Goal: Contribute content: Contribute content

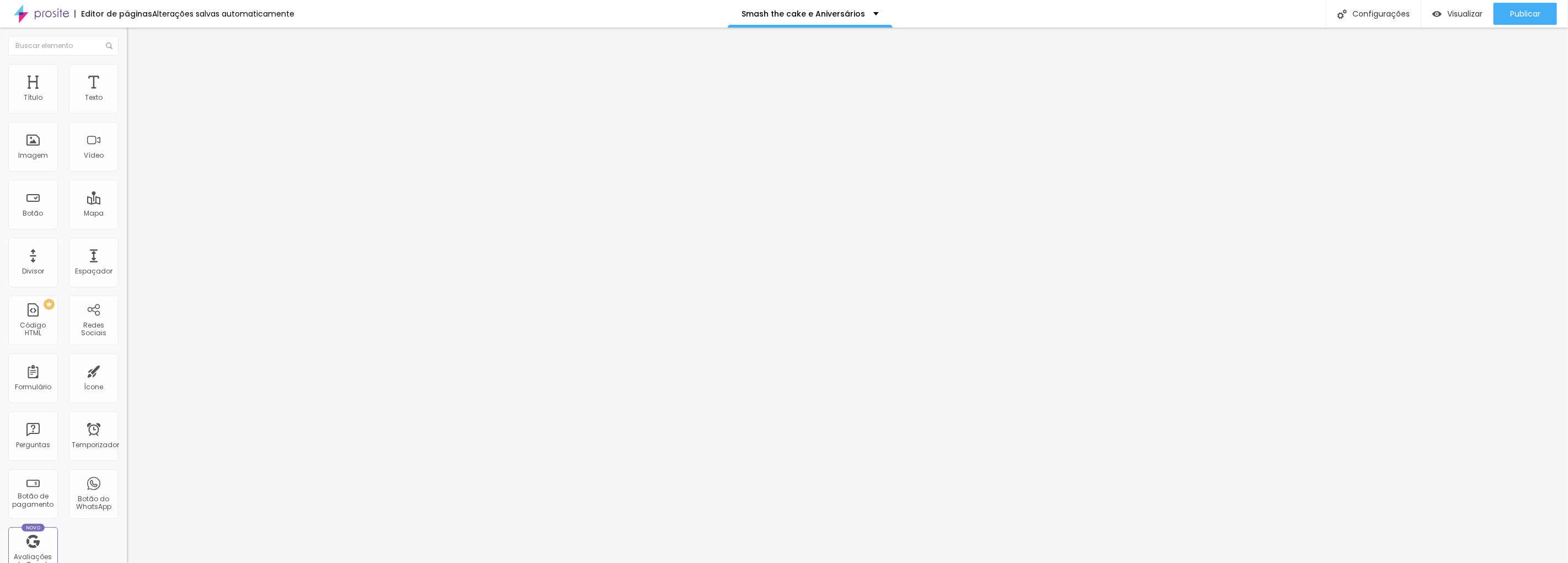
type input "22"
type input "23"
type input "24"
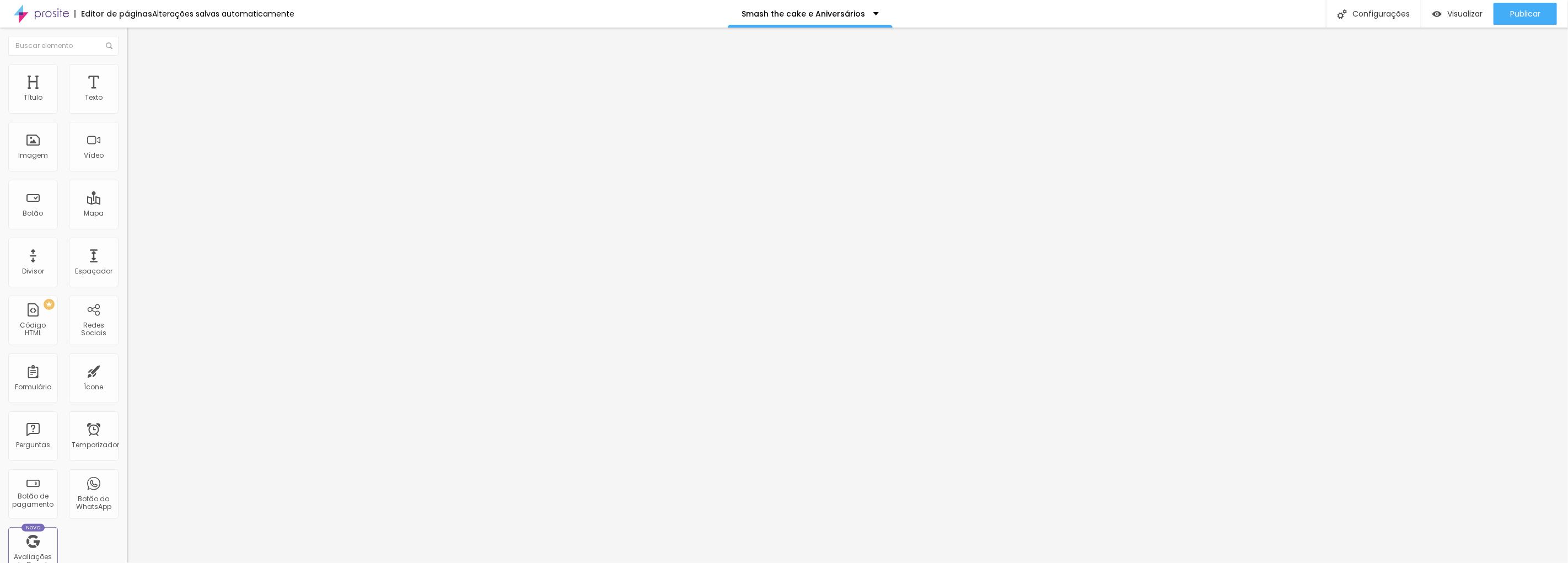
type input "24"
type input "23"
type input "24"
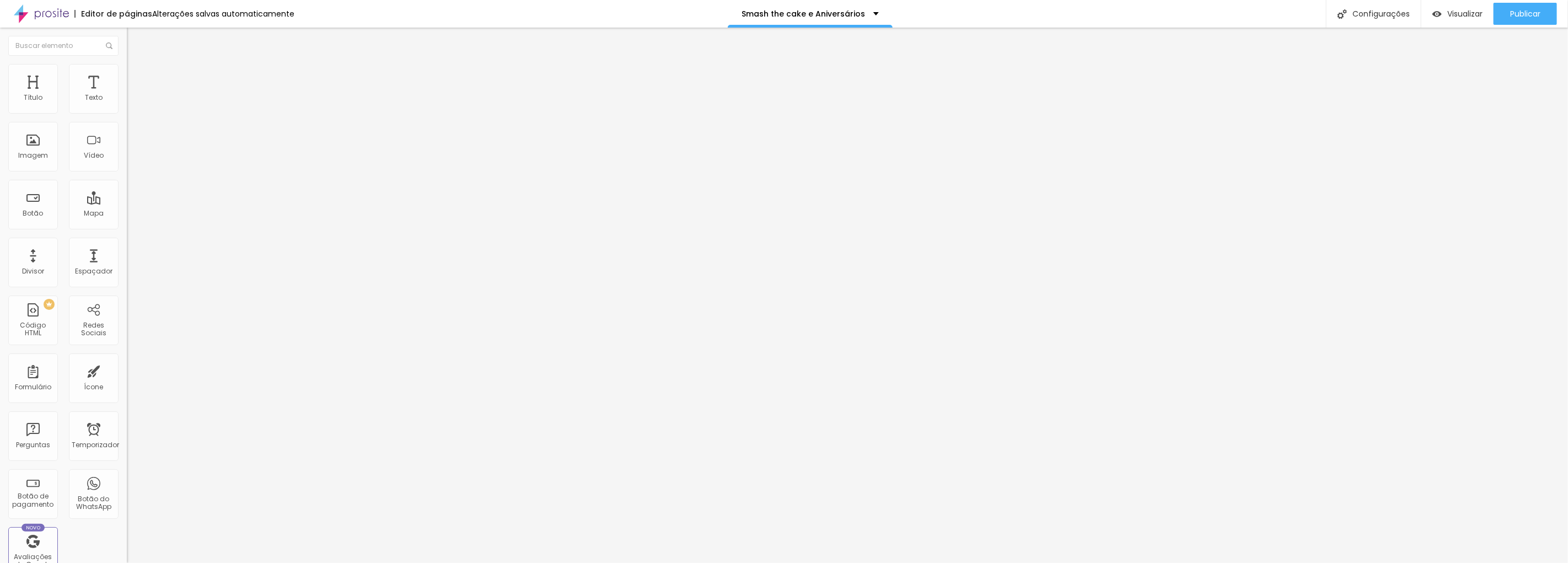
type input "25"
type input "26"
type input "27"
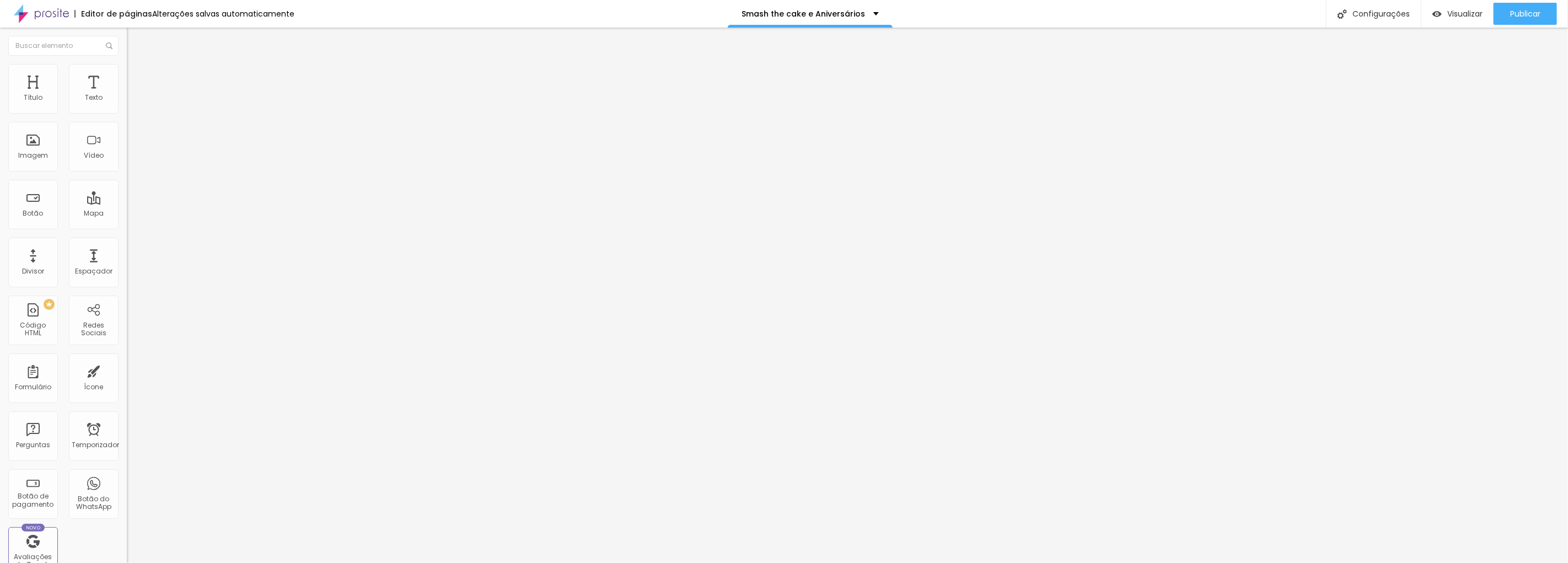
type input "27"
type input "28"
type input "29"
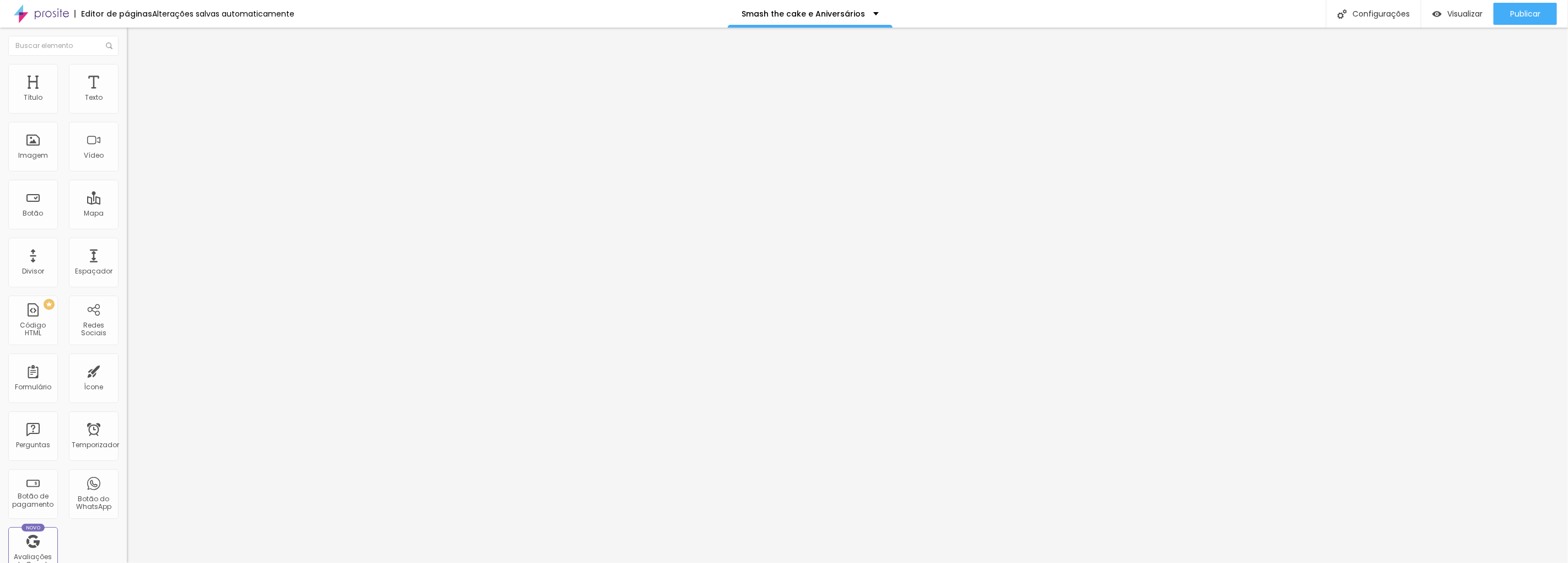
type input "28"
type input "27"
type input "26"
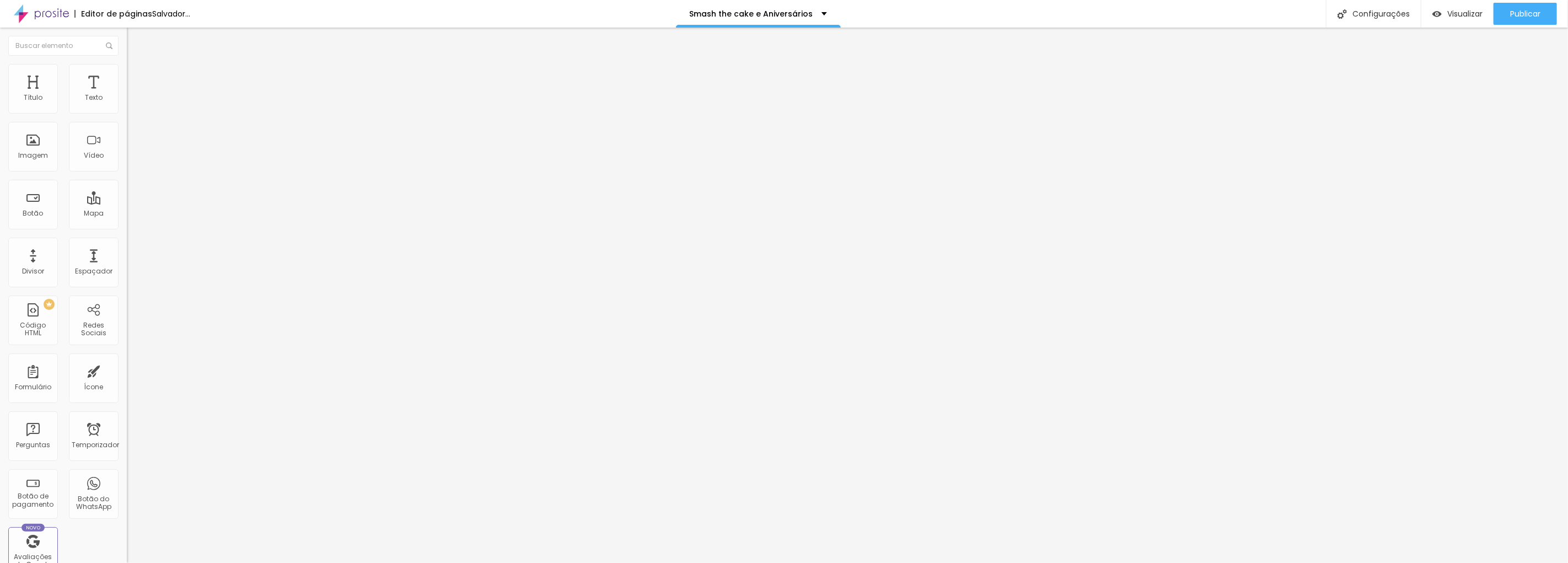
type input "26"
type input "25"
type input "24"
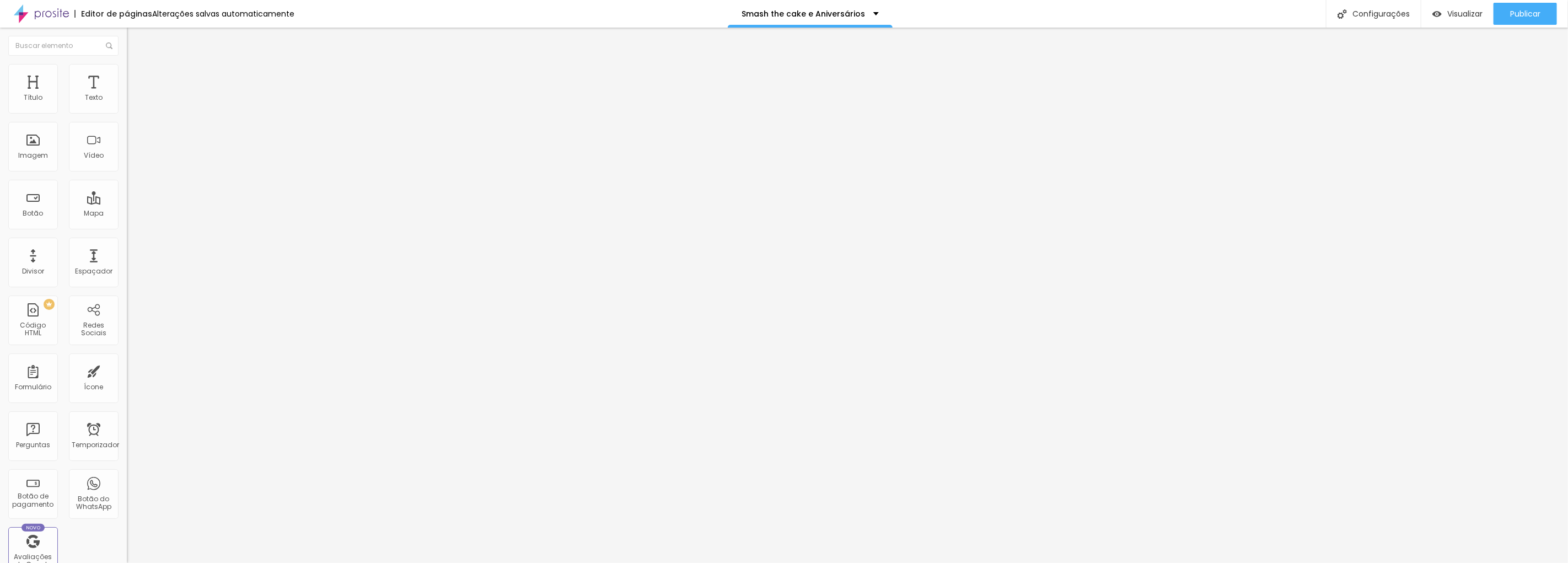
type input "23"
type input "22"
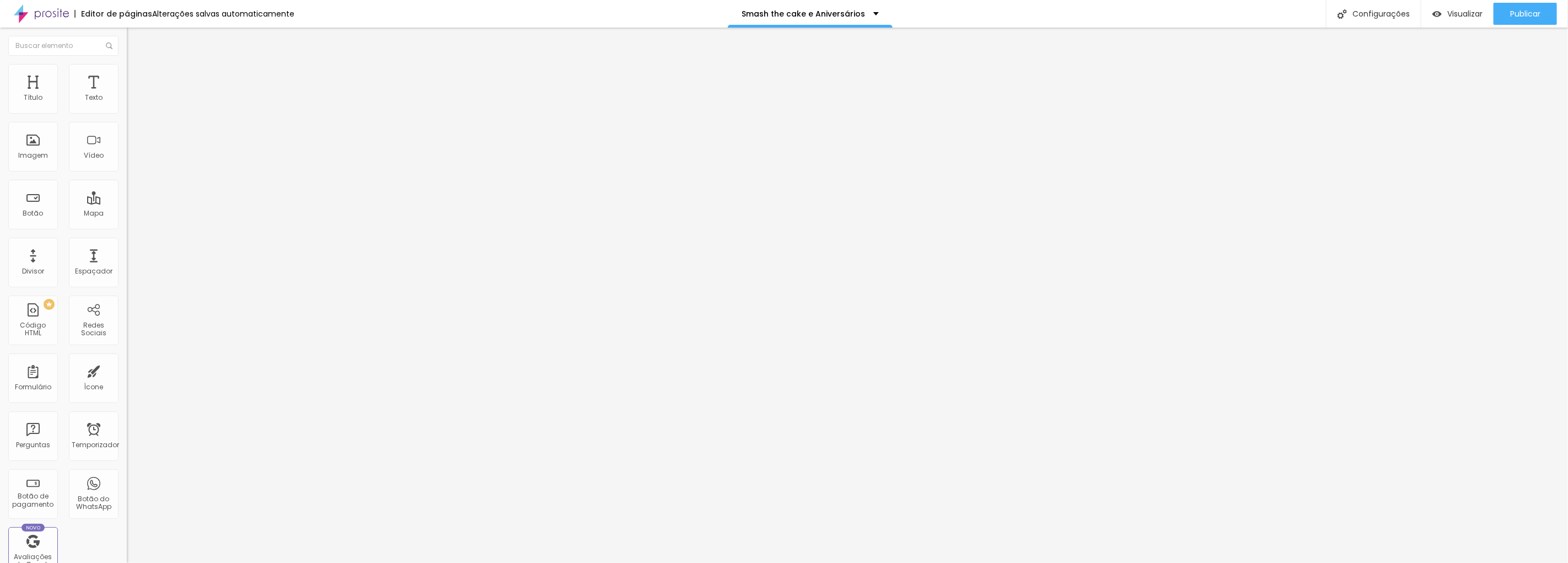
click at [127, 202] on input "range" at bounding box center [163, 206] width 72 height 8
type input "26"
click at [127, 202] on input "range" at bounding box center [163, 206] width 72 height 8
type input "21"
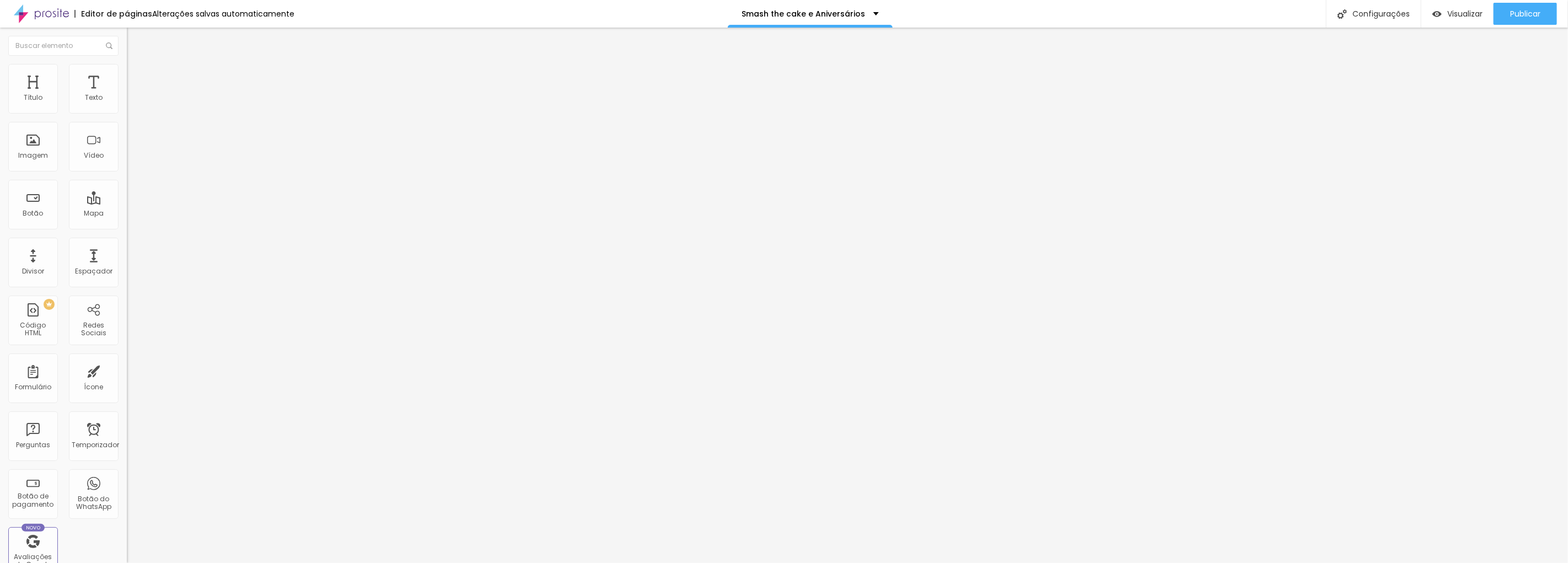
type input "21"
type input "20"
type input "19"
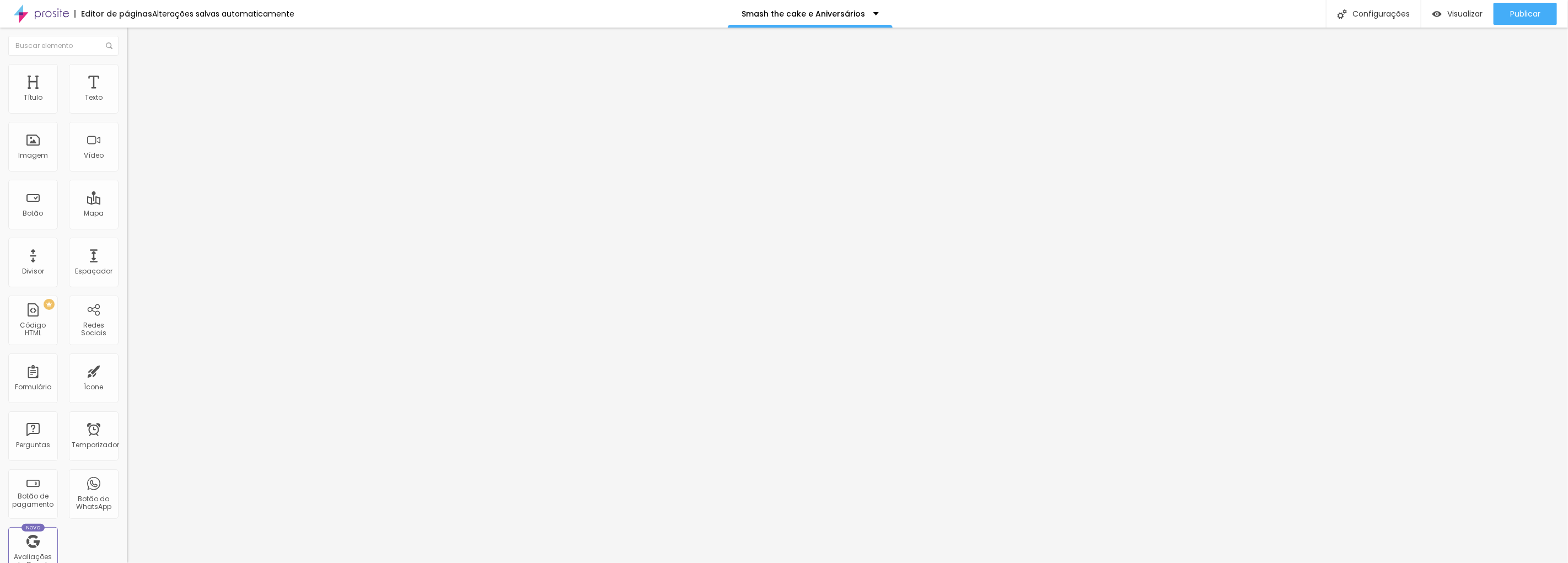
type input "18"
drag, startPoint x: 61, startPoint y: 108, endPoint x: 54, endPoint y: 108, distance: 7.0
type input "18"
click at [127, 202] on input "range" at bounding box center [163, 206] width 72 height 8
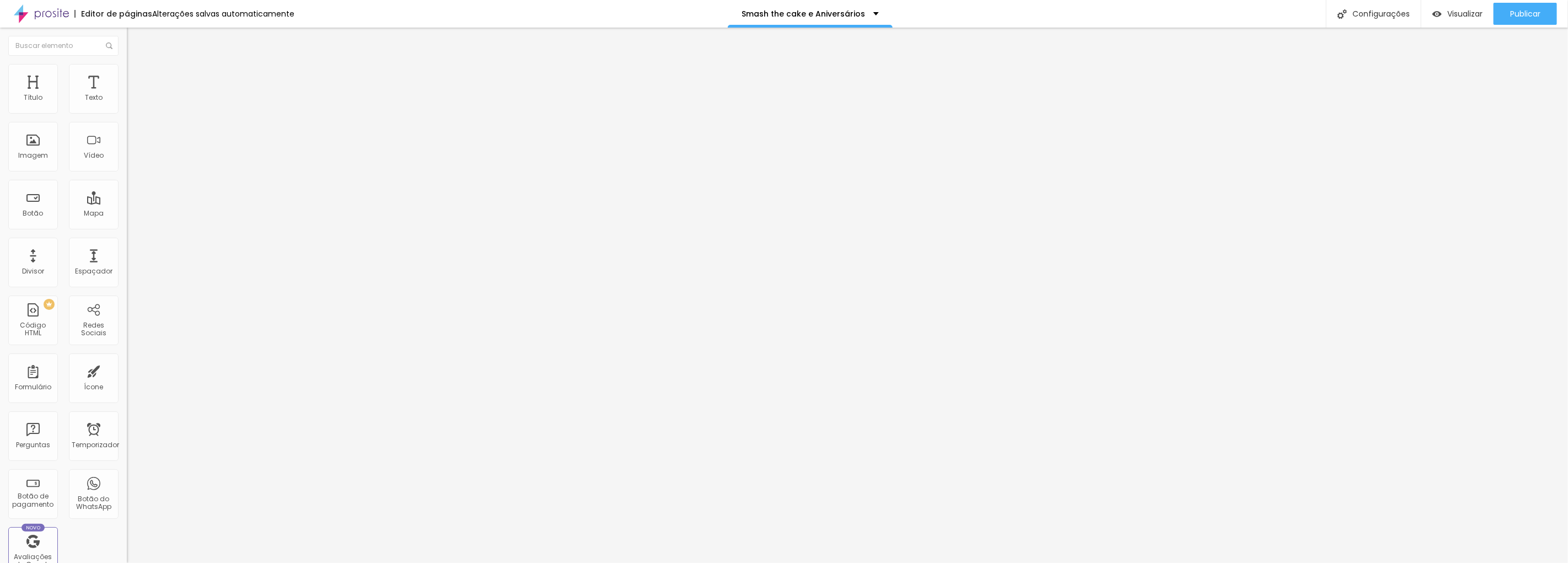
type input "19"
click at [127, 202] on input "range" at bounding box center [163, 206] width 72 height 8
click at [134, 108] on font "Editar perguntas" at bounding box center [162, 104] width 57 height 9
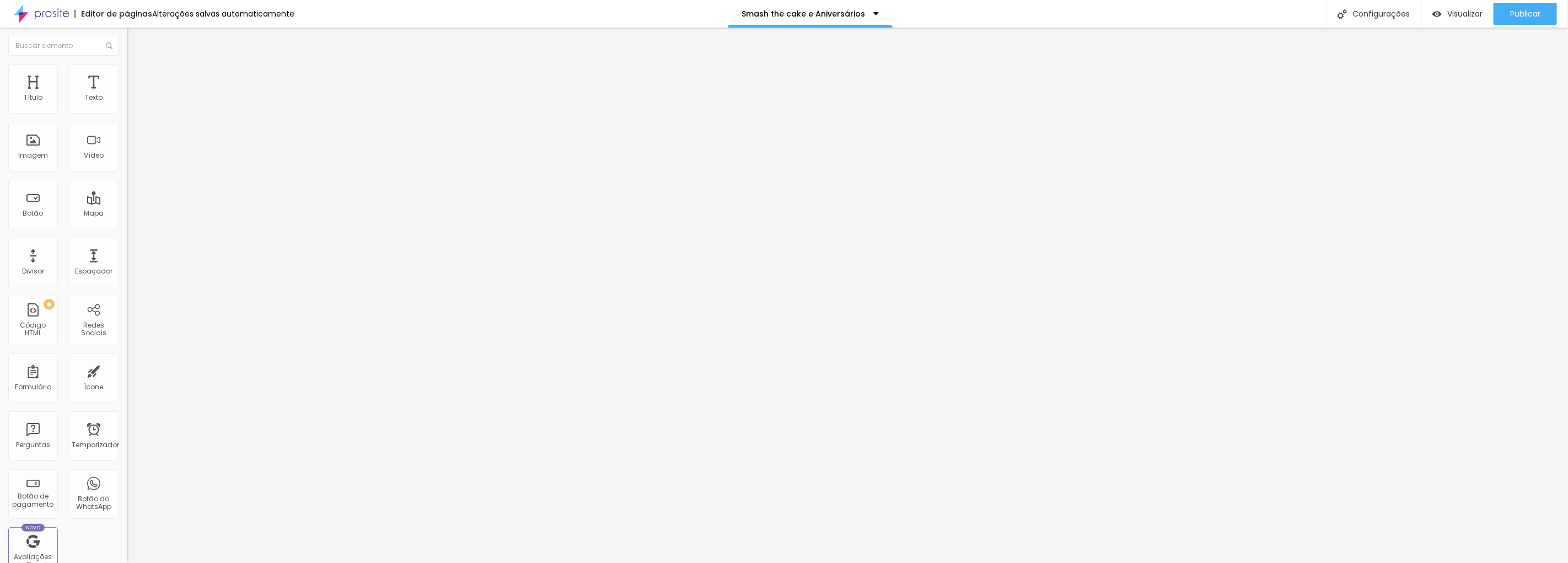
click at [134, 108] on font "Editar perguntas" at bounding box center [162, 104] width 57 height 9
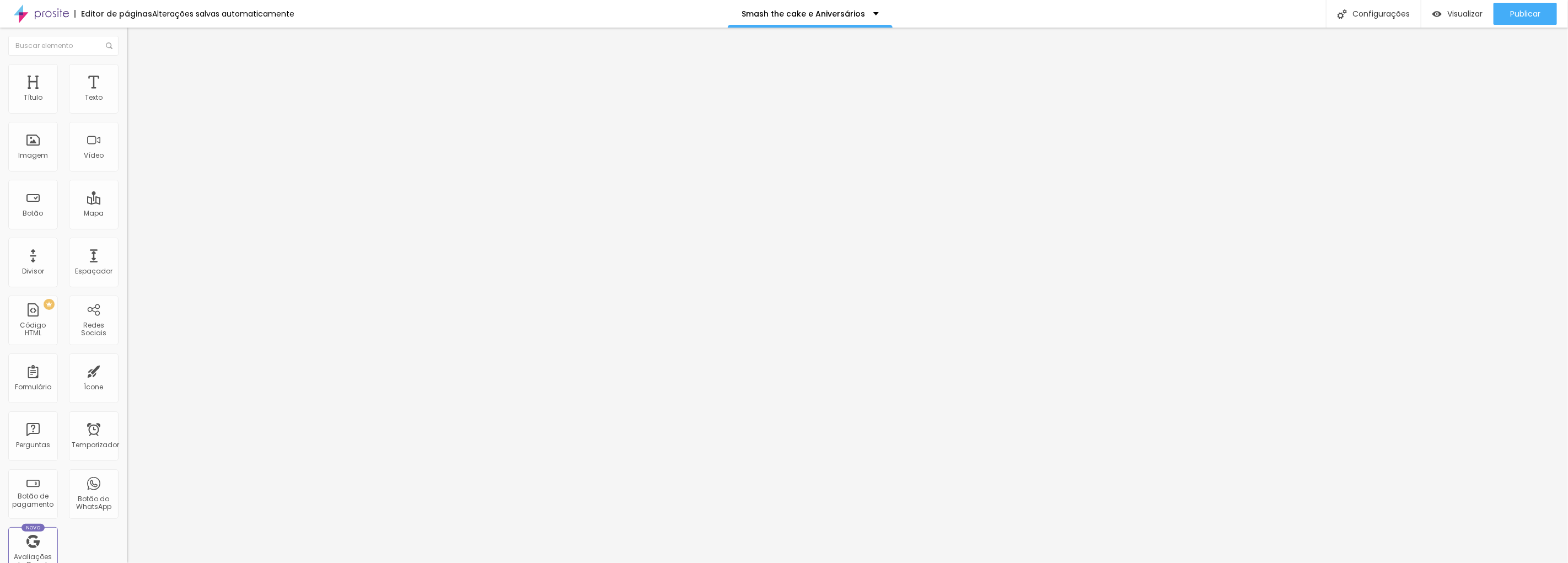
click at [134, 108] on font "Editar perguntas" at bounding box center [162, 104] width 57 height 9
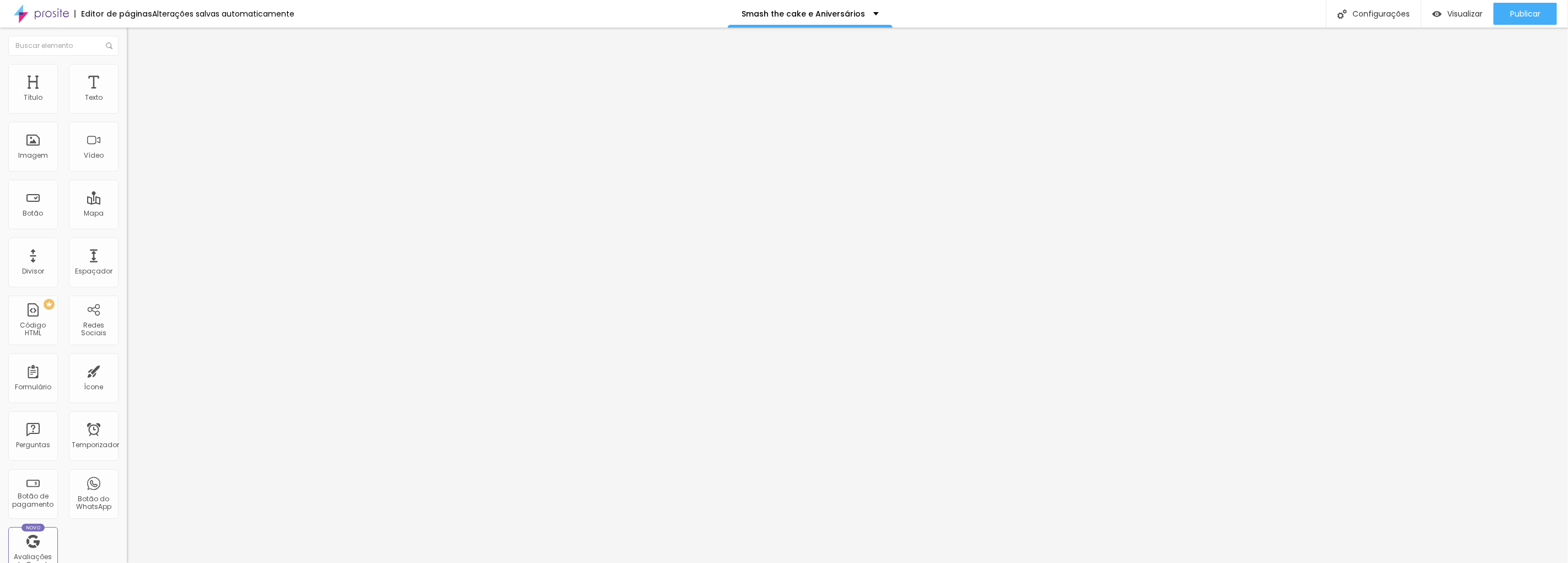
click at [1524, 5] on div "Publicar" at bounding box center [1526, 13] width 30 height 22
type input "31"
type input "28"
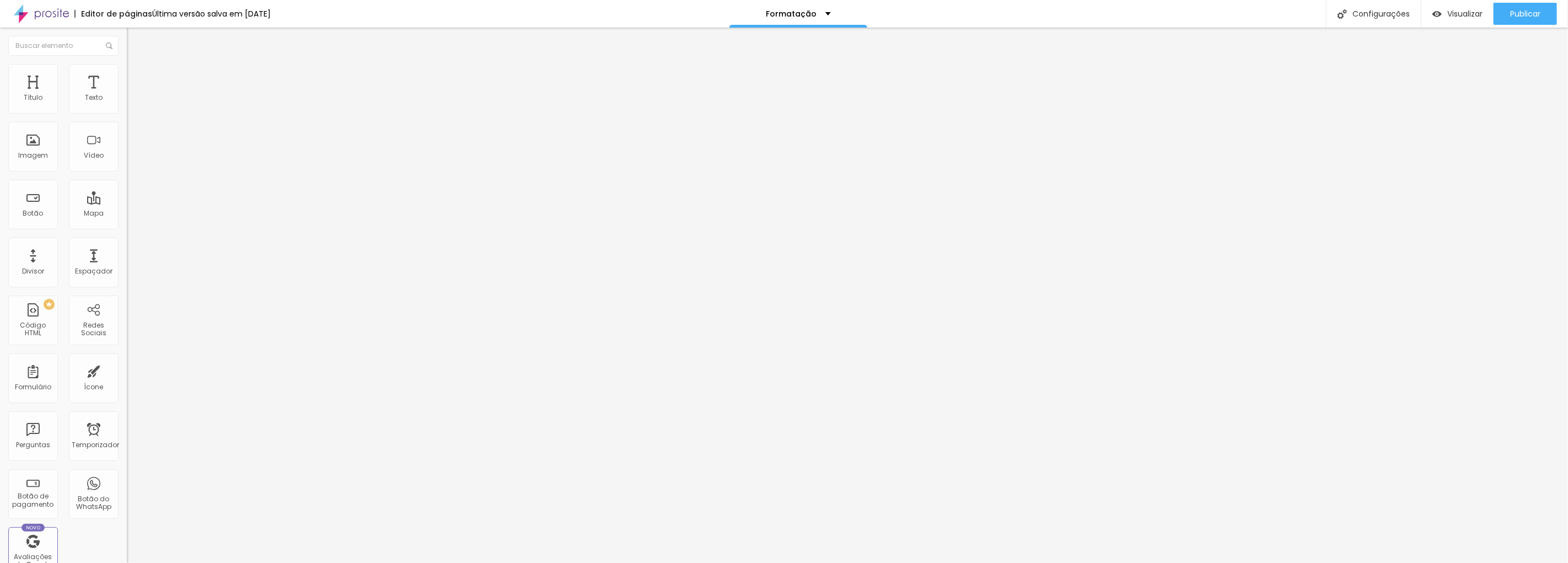
type input "28"
type input "27"
type input "28"
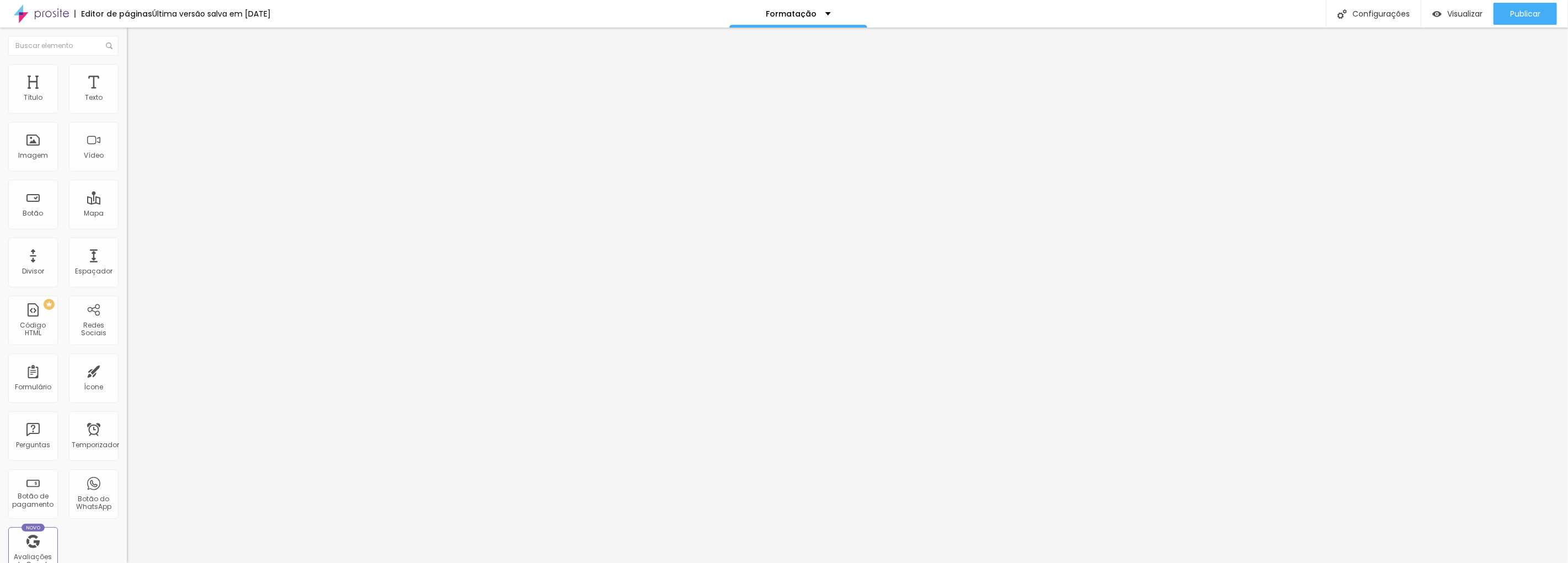
type input "29"
type input "30"
type input "32"
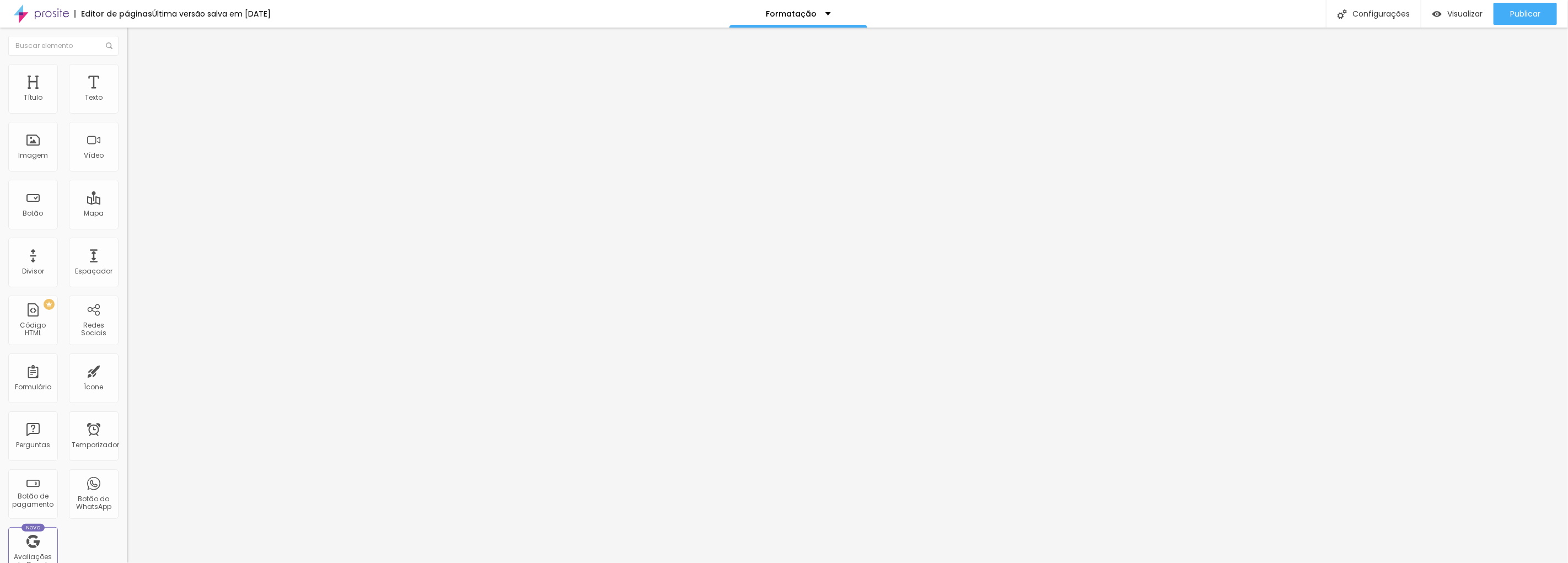
type input "32"
type input "33"
type input "34"
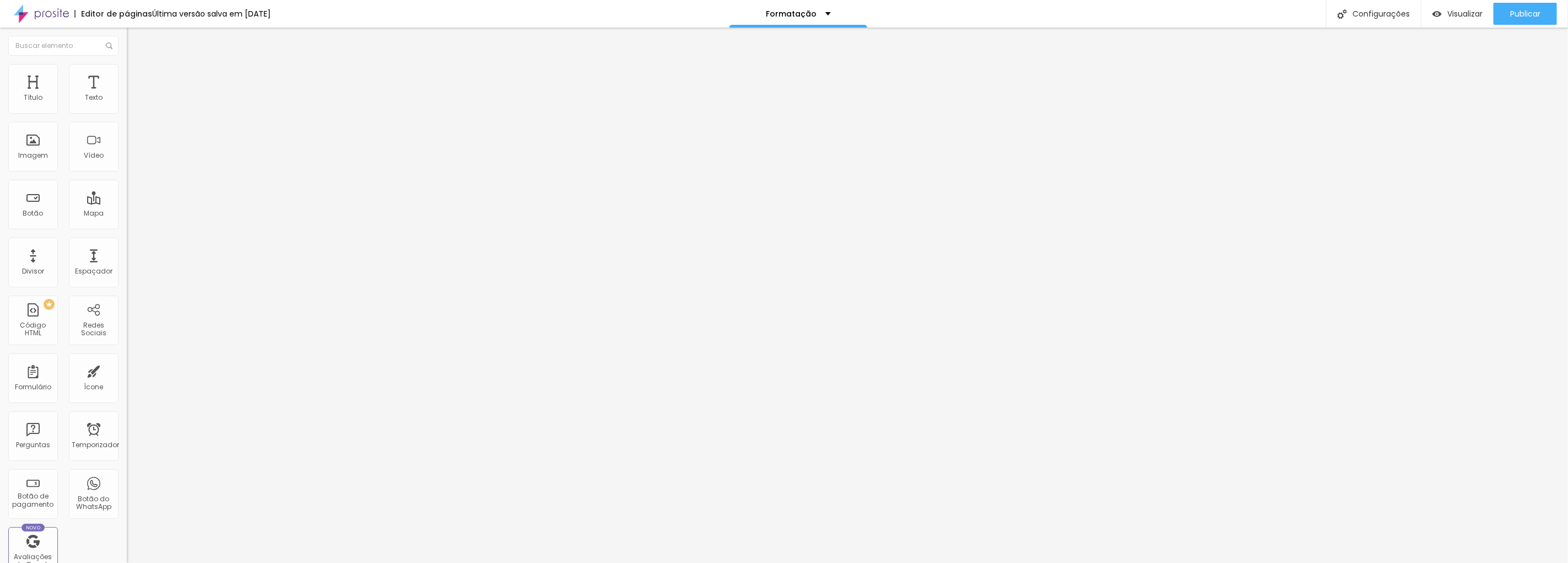
type input "36"
type input "33"
type input "31"
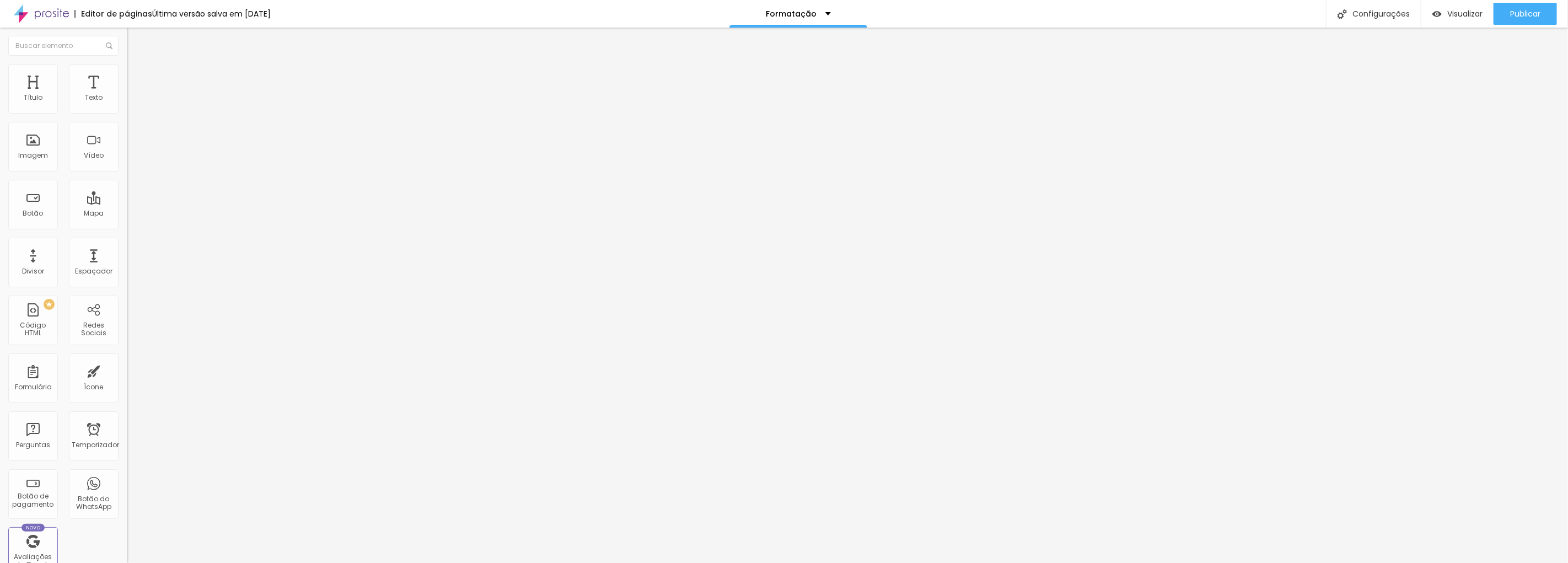
type input "31"
type input "30"
type input "29"
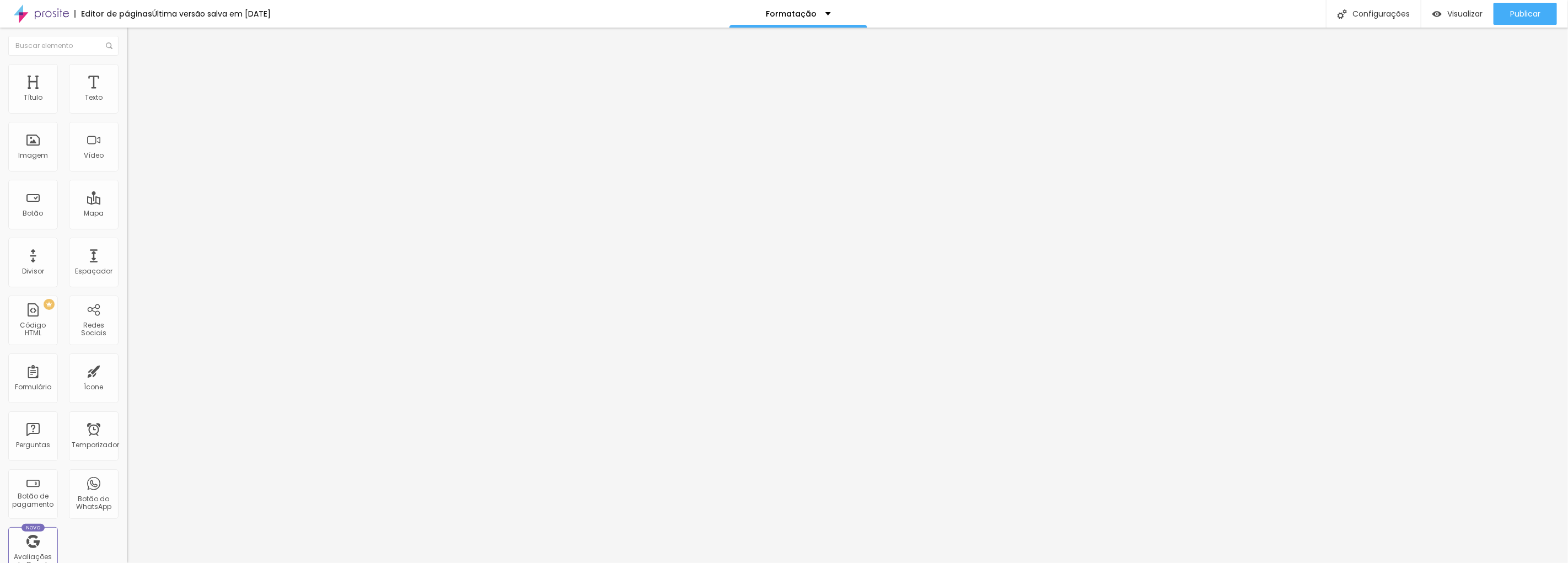
type input "28"
click at [127, 260] on input "range" at bounding box center [163, 264] width 72 height 8
type input "24"
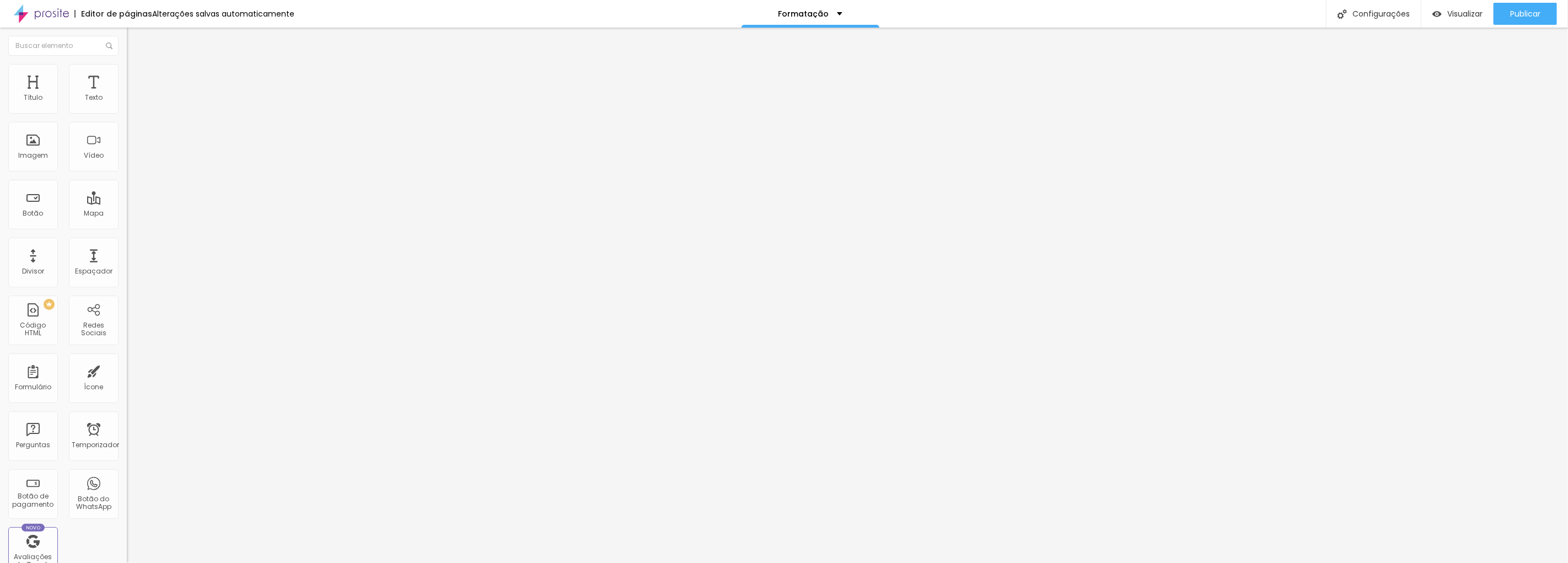
type input "24"
type input "23"
type input "22"
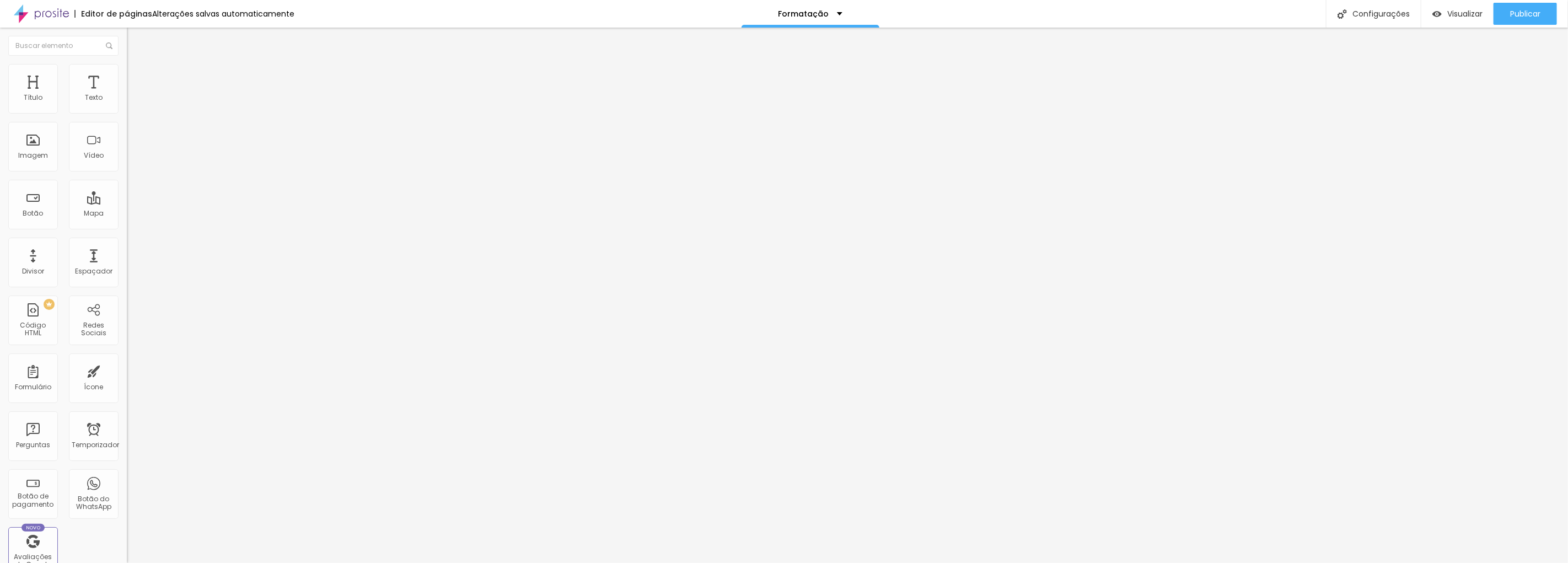
type input "23"
type input "25"
type input "26"
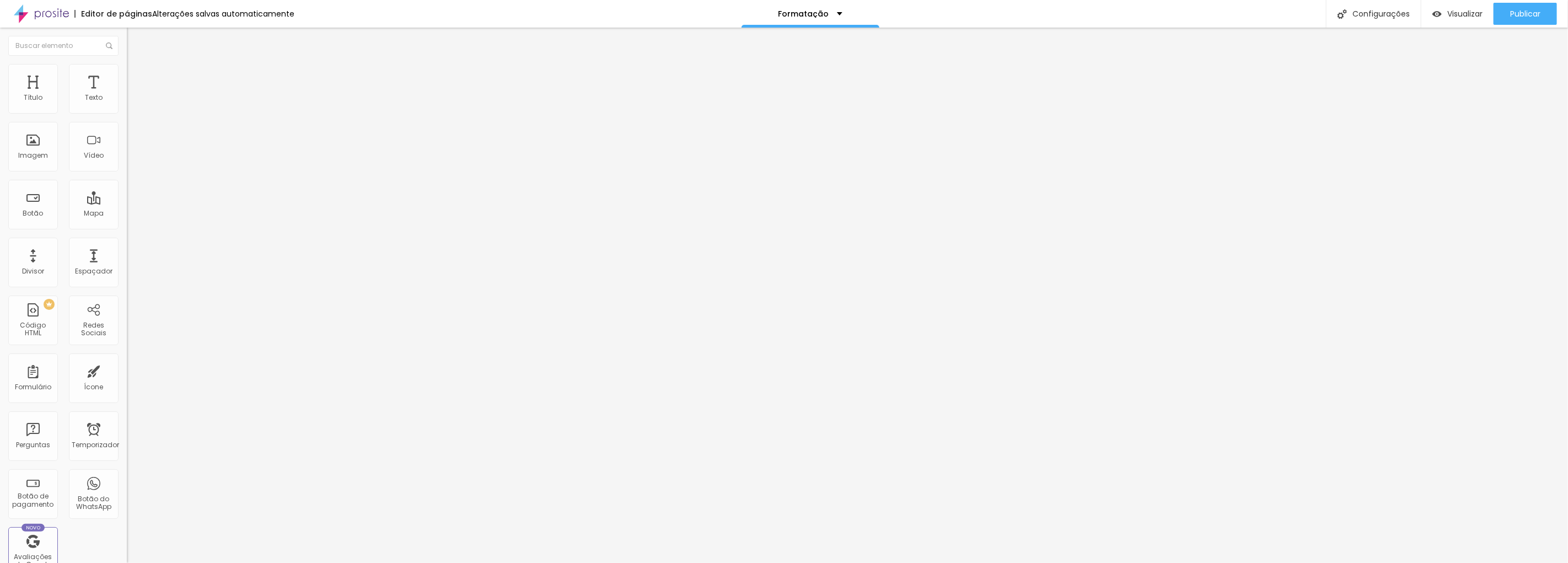
type input "26"
type input "27"
type input "29"
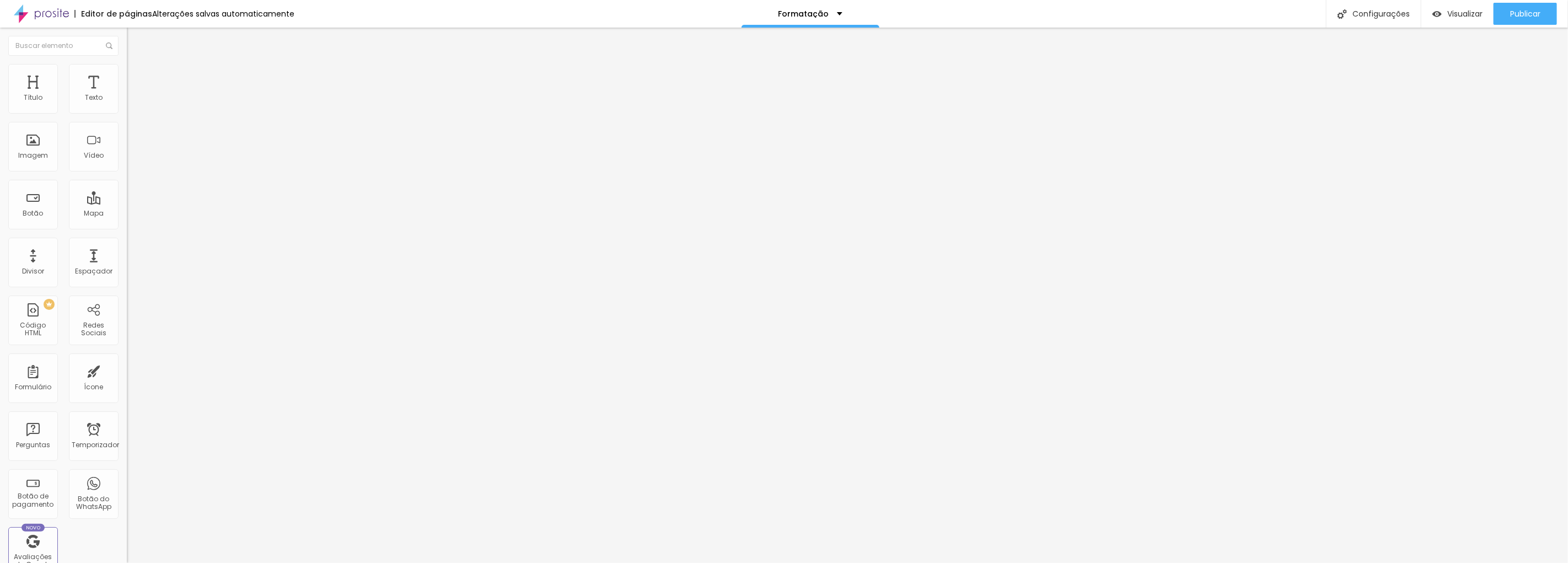
type input "29"
click at [127, 260] on input "range" at bounding box center [163, 264] width 72 height 8
type input "1.1"
type input "1"
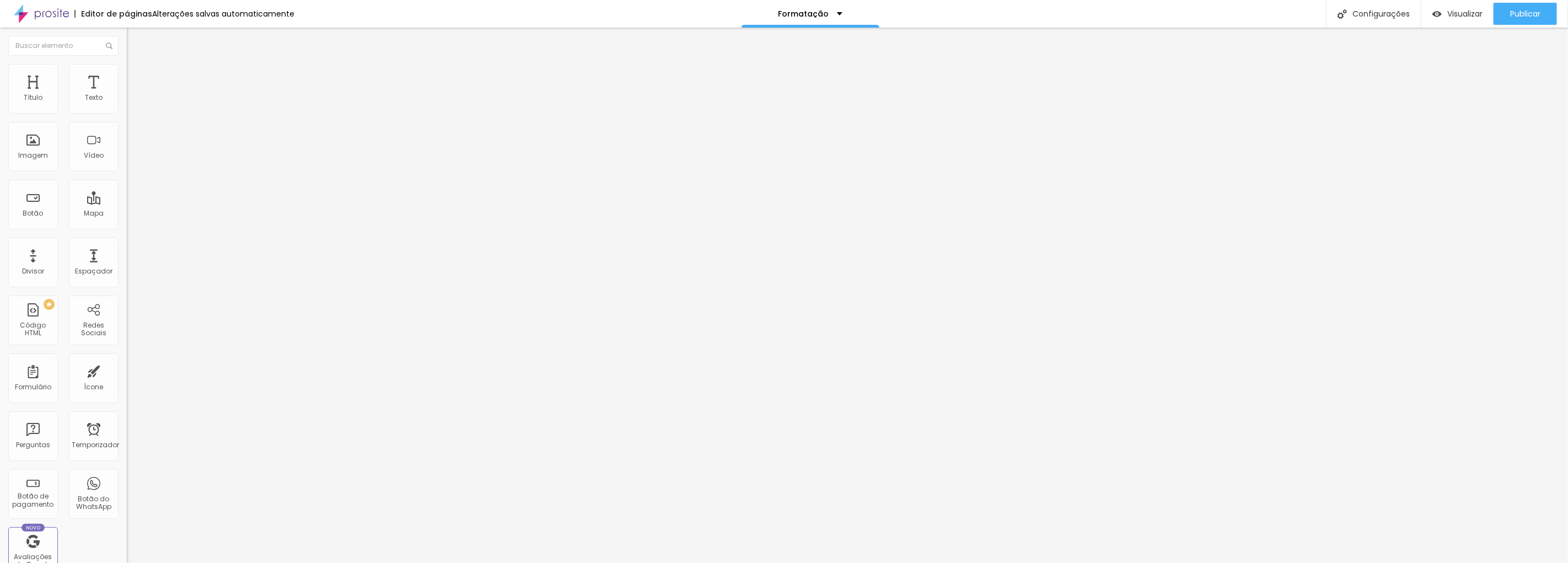
type input "1"
type input "0.9"
type input "1"
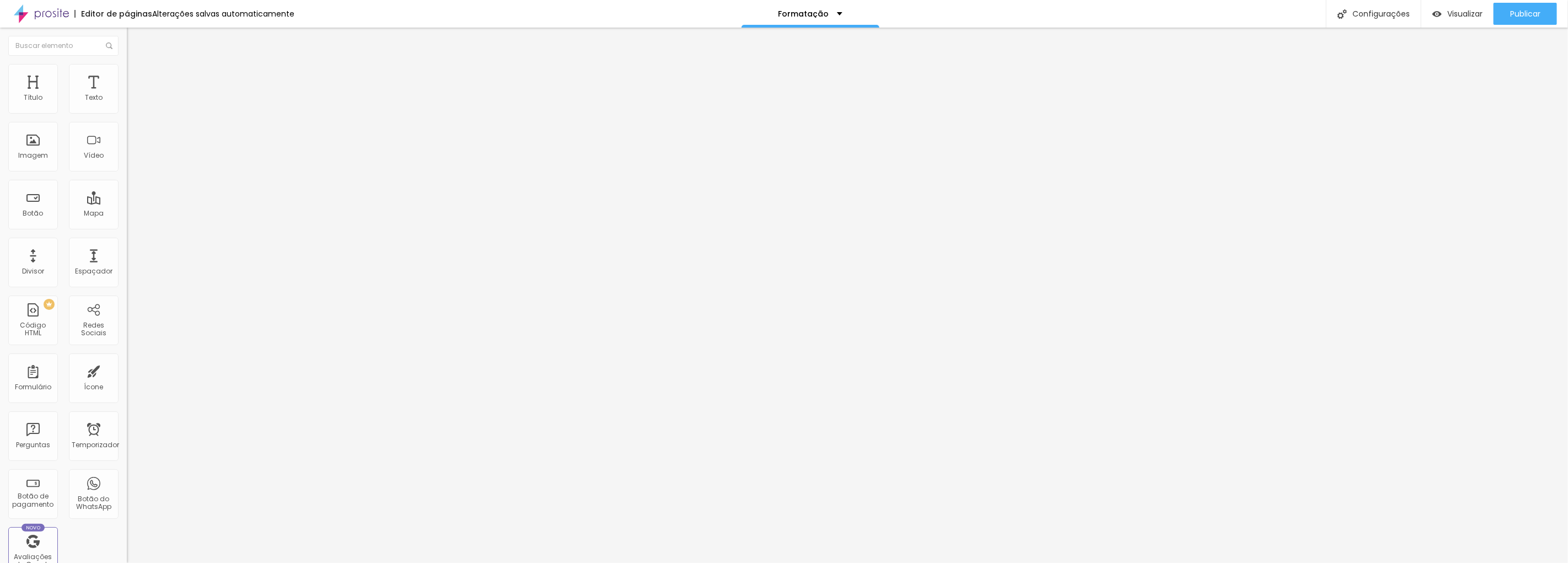
type input "1.1"
type input "1"
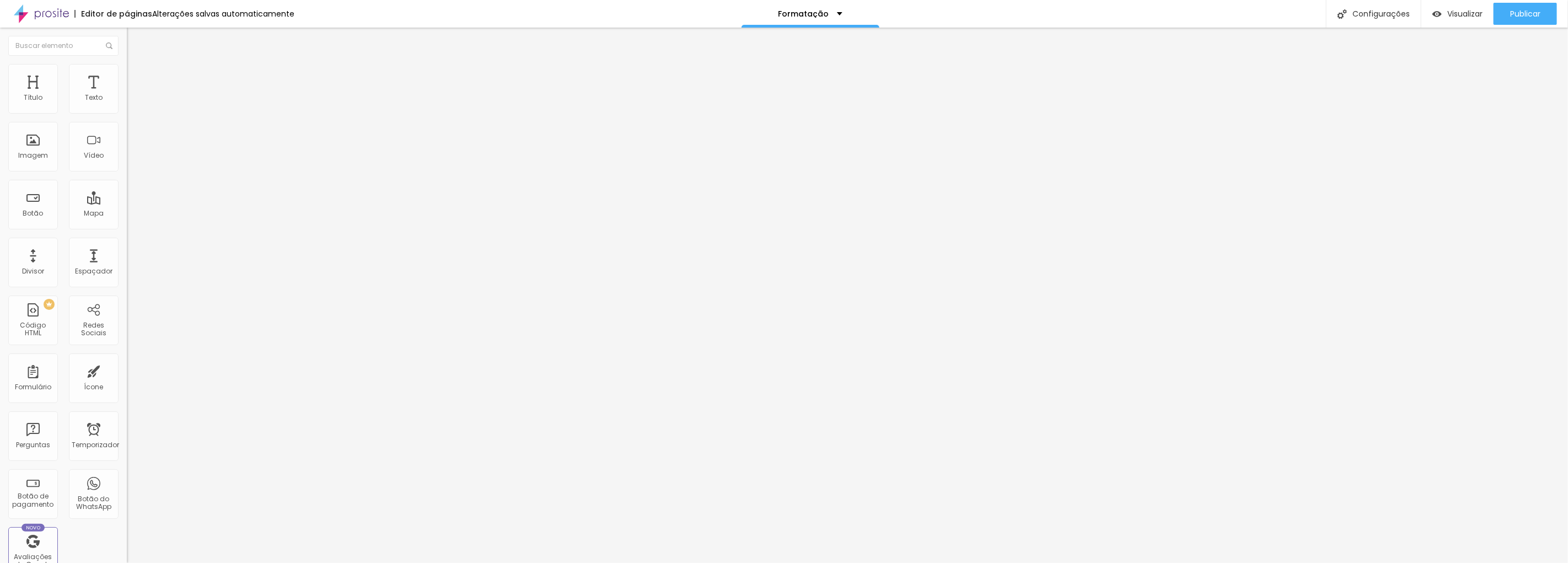
type input "19"
type input "18"
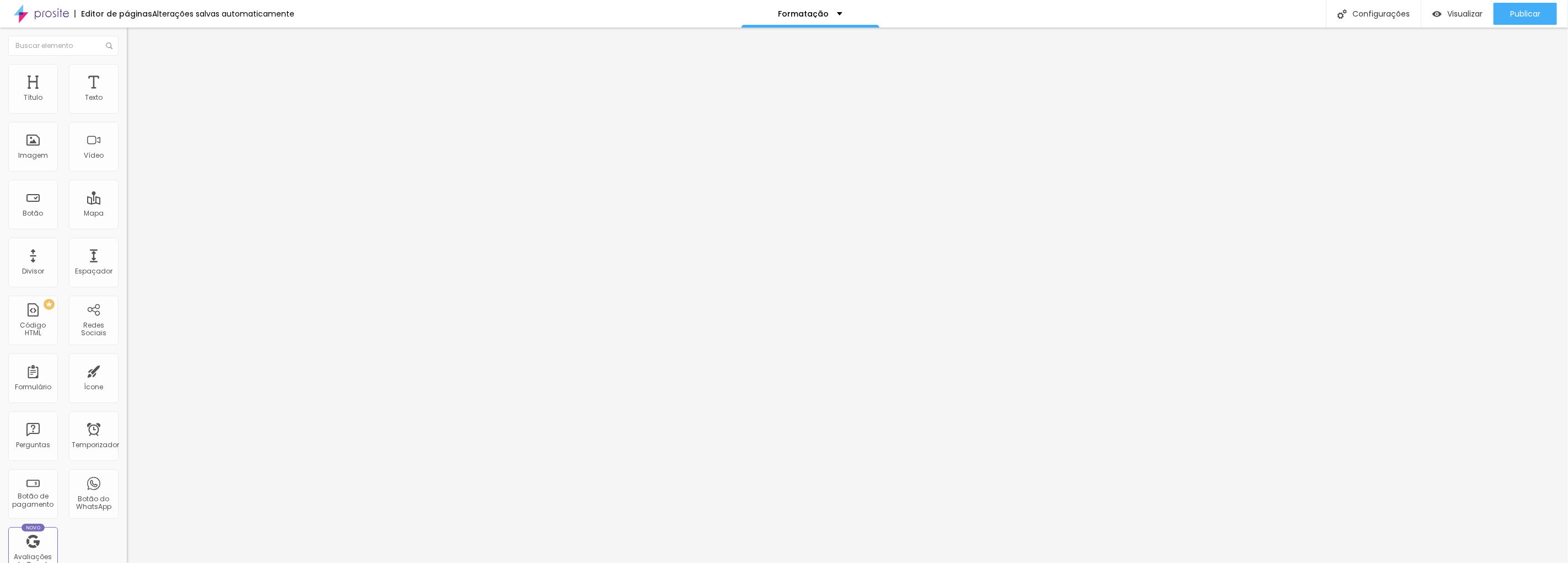
type input "19"
type input "20"
type input "21"
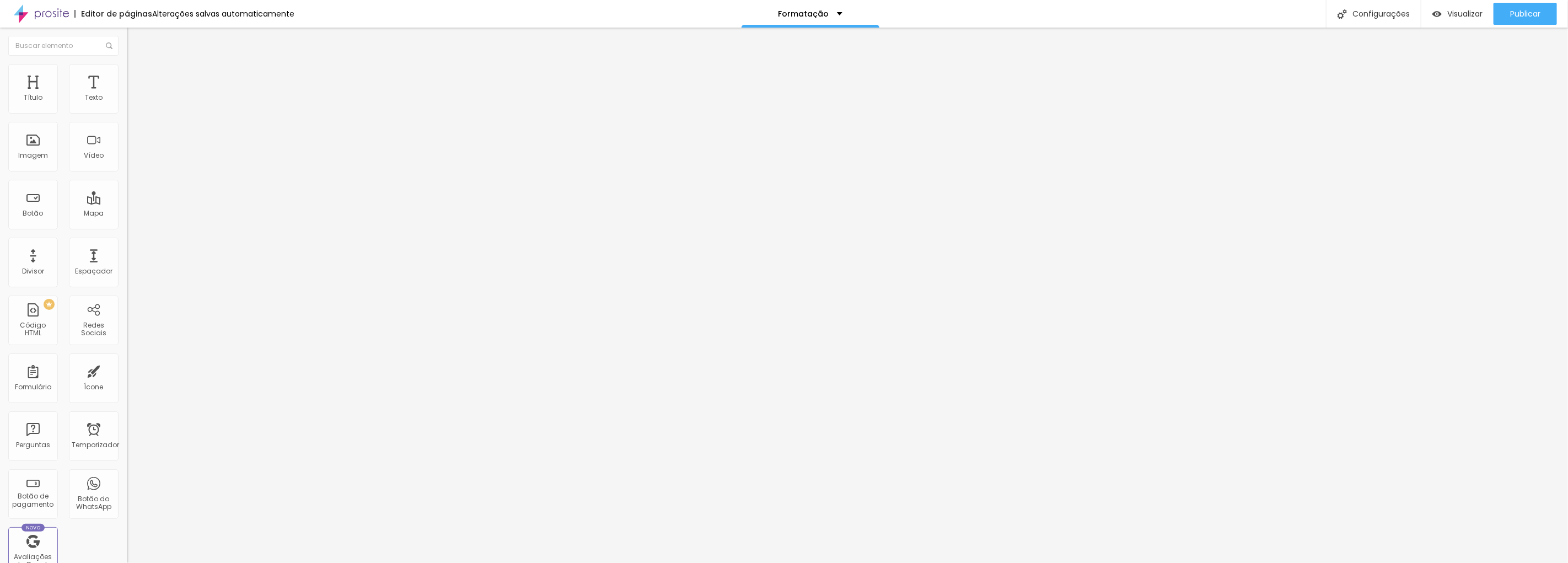
type input "21"
type input "22"
type input "21"
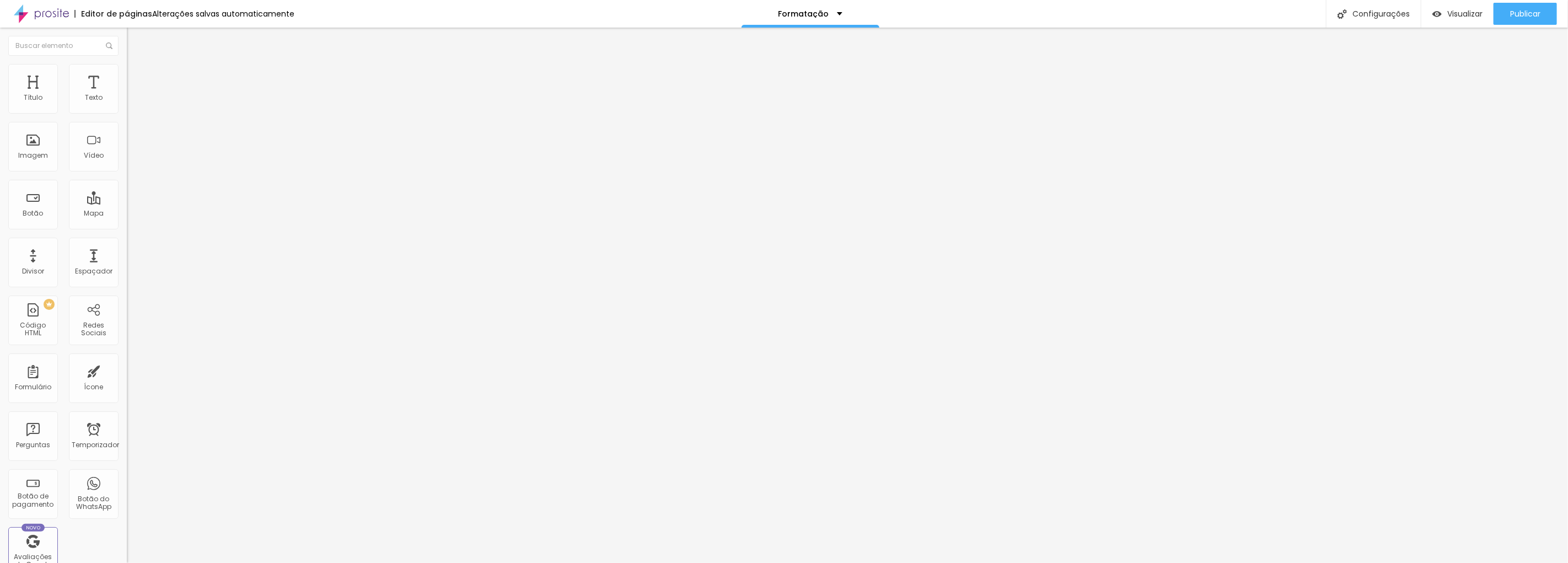
type input "19"
click at [127, 260] on input "range" at bounding box center [163, 264] width 72 height 8
type input "18"
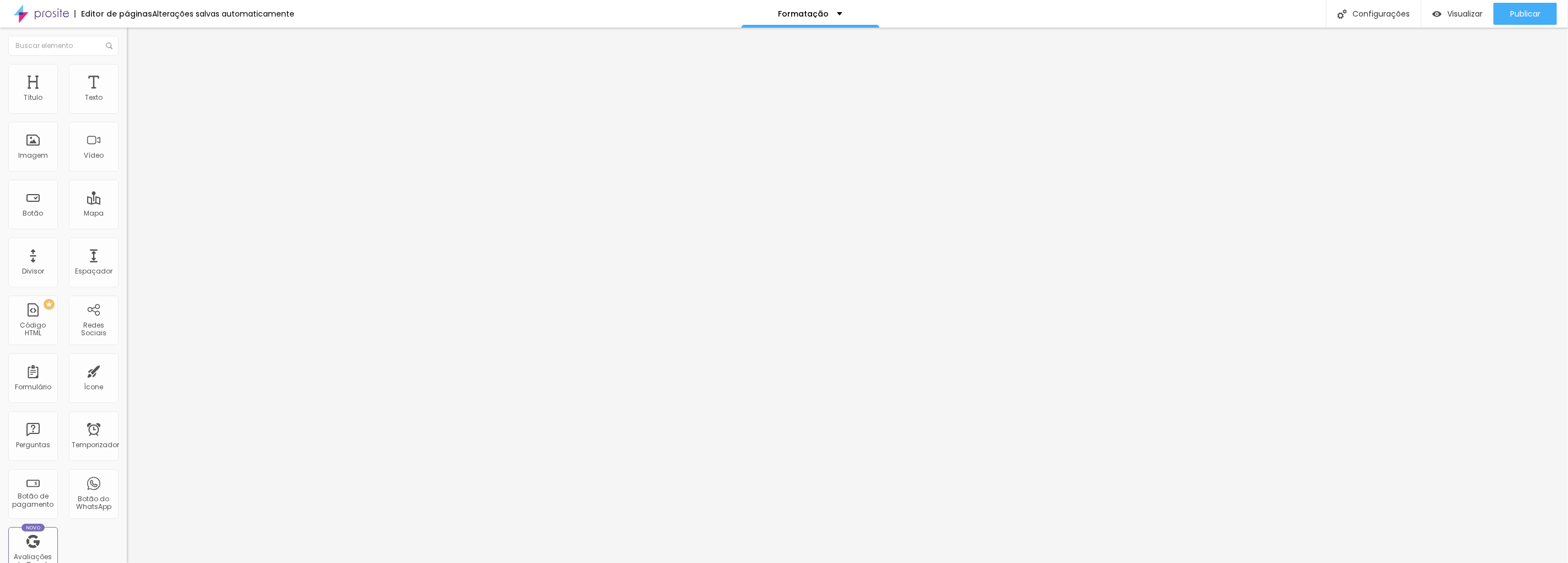
type input "18"
type input "19"
type input "20"
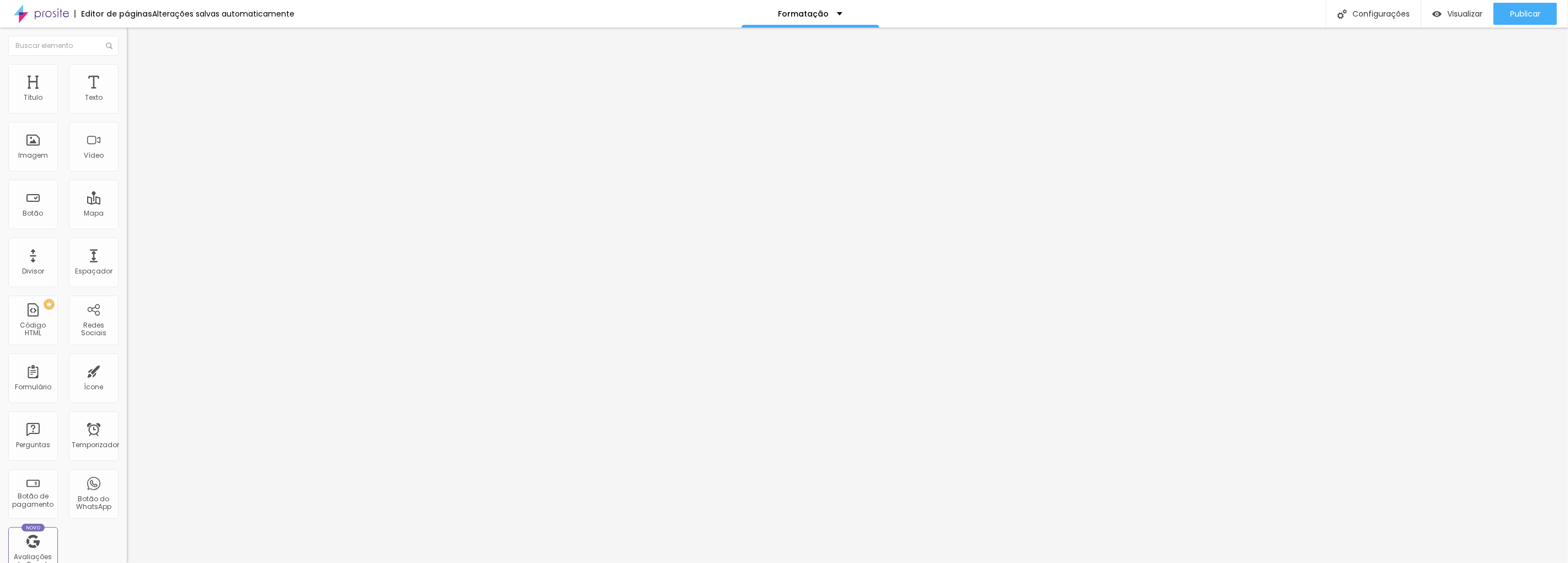
type input "21"
type input "22"
type input "23"
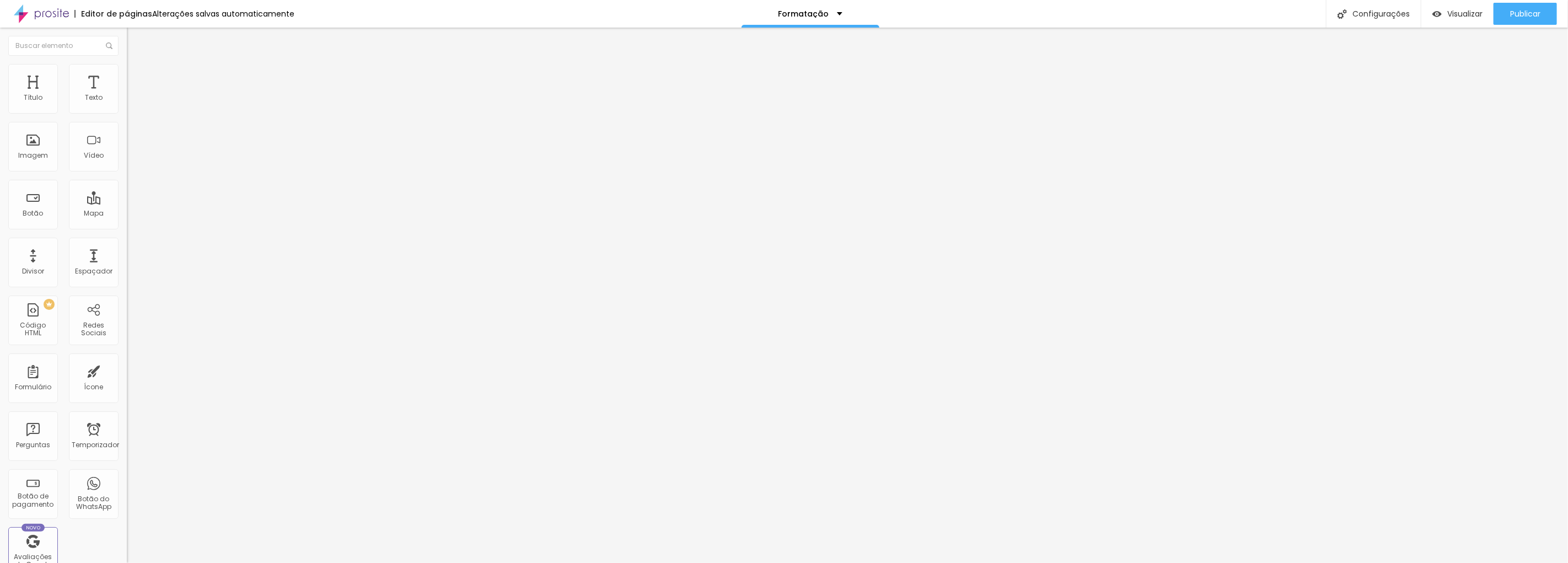
type input "23"
type input "24"
type input "25"
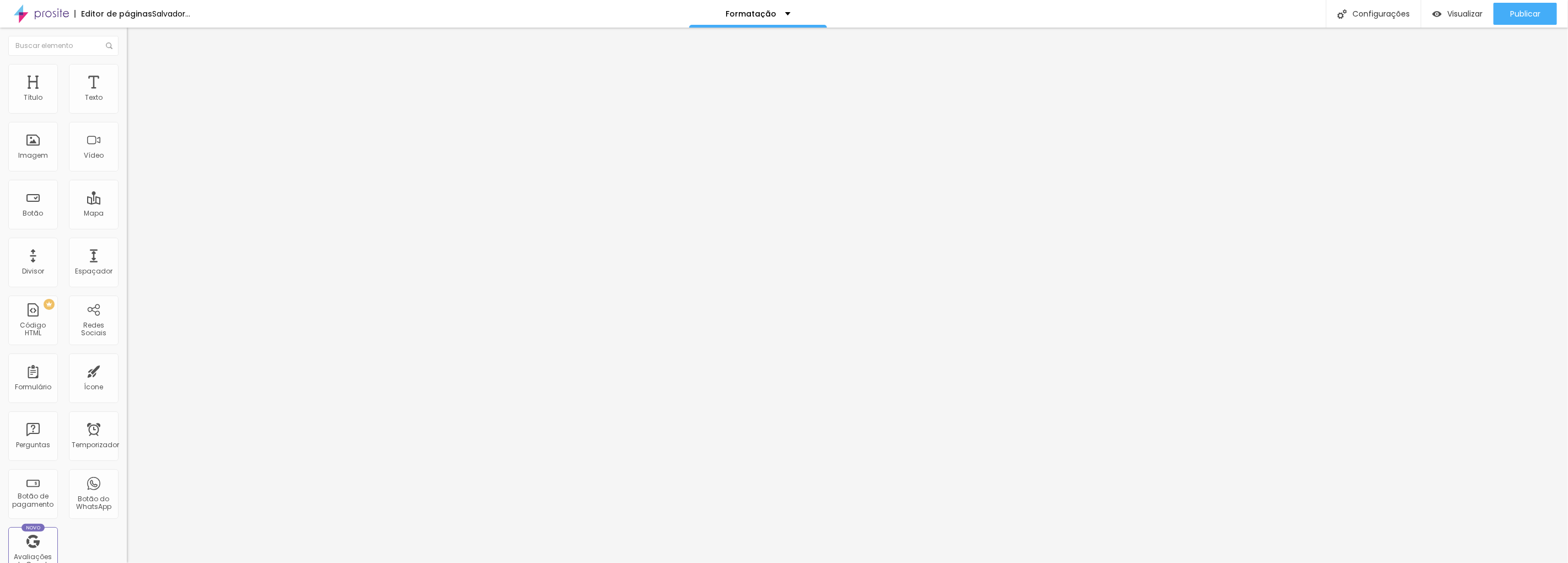
type input "26"
drag, startPoint x: 28, startPoint y: 232, endPoint x: 35, endPoint y: 233, distance: 7.1
type input "26"
click at [127, 260] on input "range" at bounding box center [163, 264] width 72 height 8
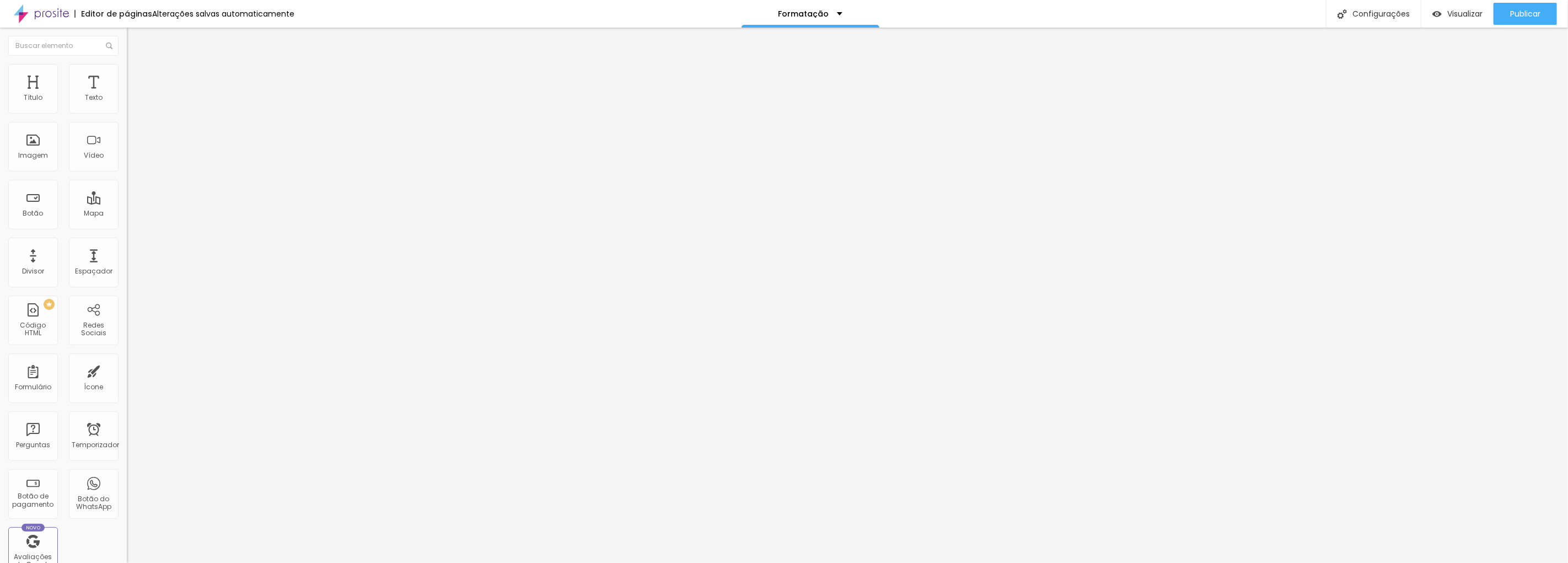
type input "22"
type input "21"
type input "19"
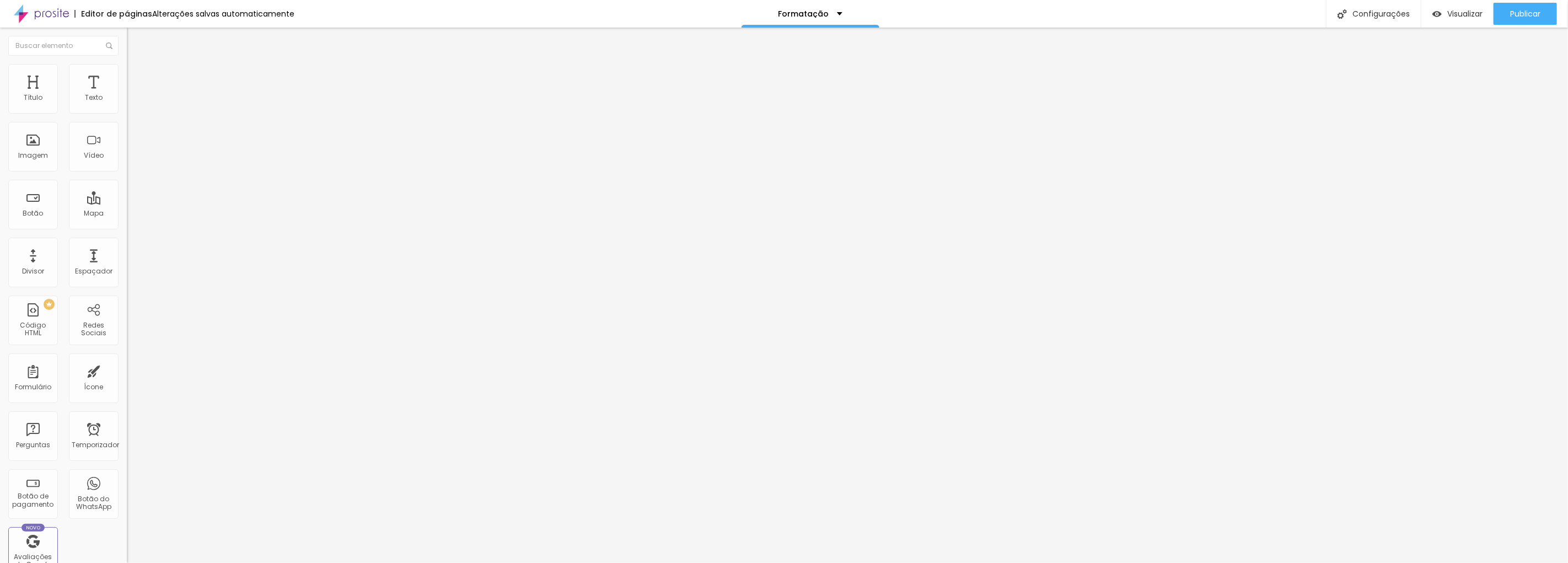
type input "19"
type input "20"
type input "21"
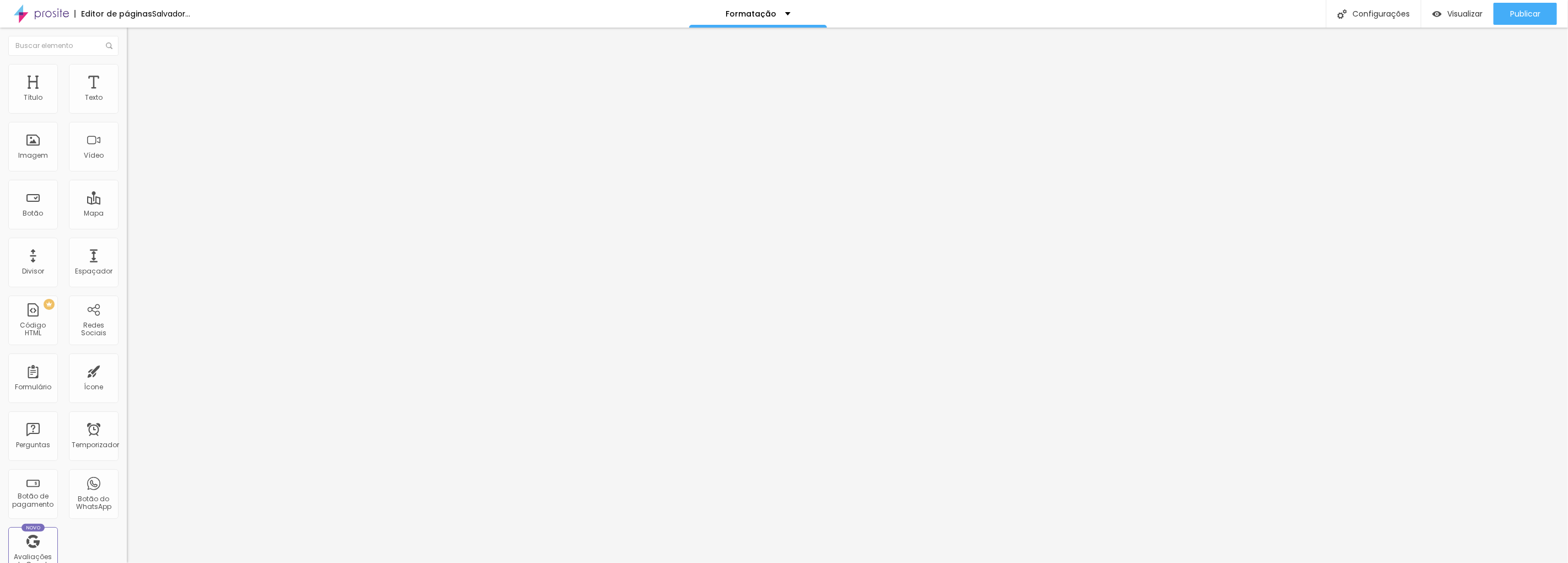
type input "21"
click at [127, 260] on input "range" at bounding box center [163, 264] width 72 height 8
type input "17"
type input "19"
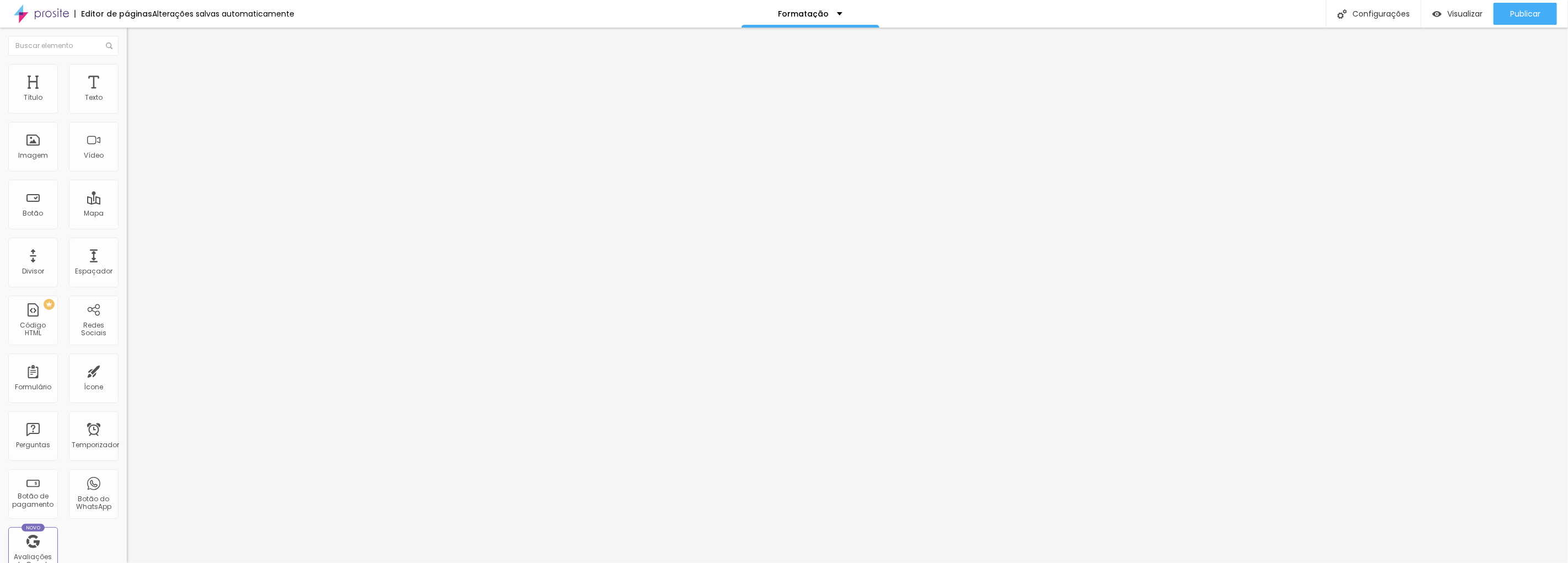
type input "19"
type input "20"
type input "21"
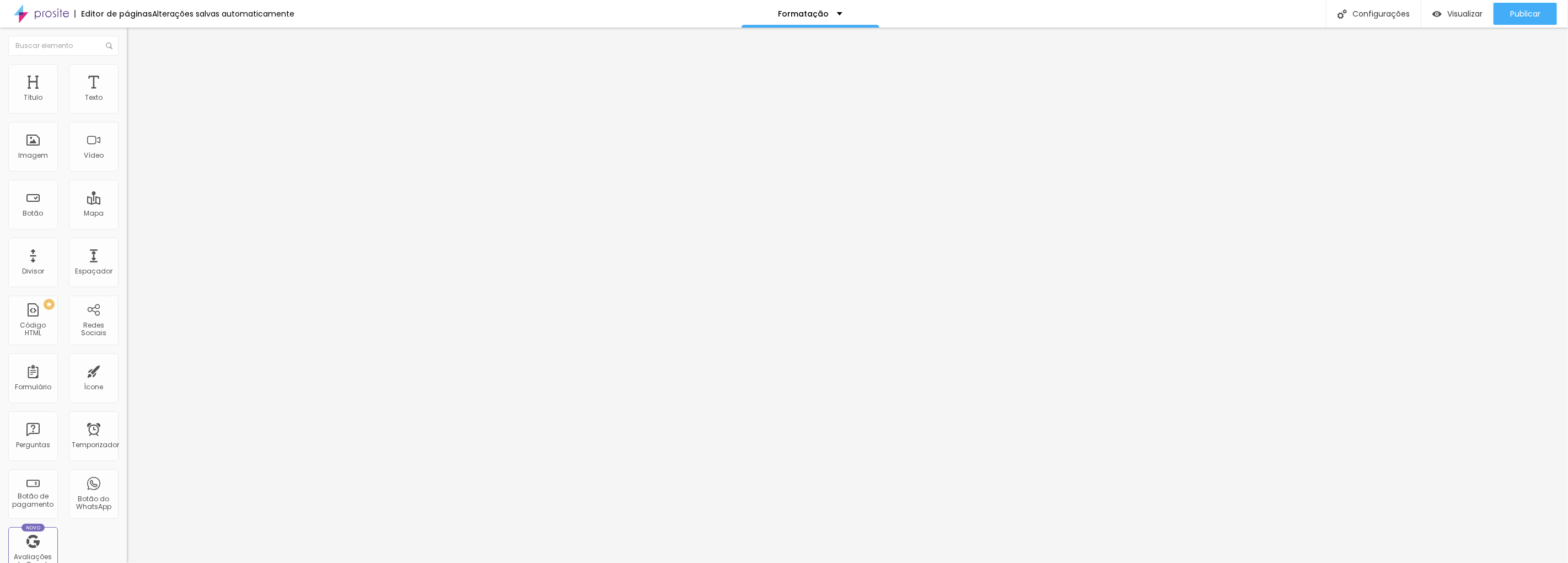
type input "22"
type input "23"
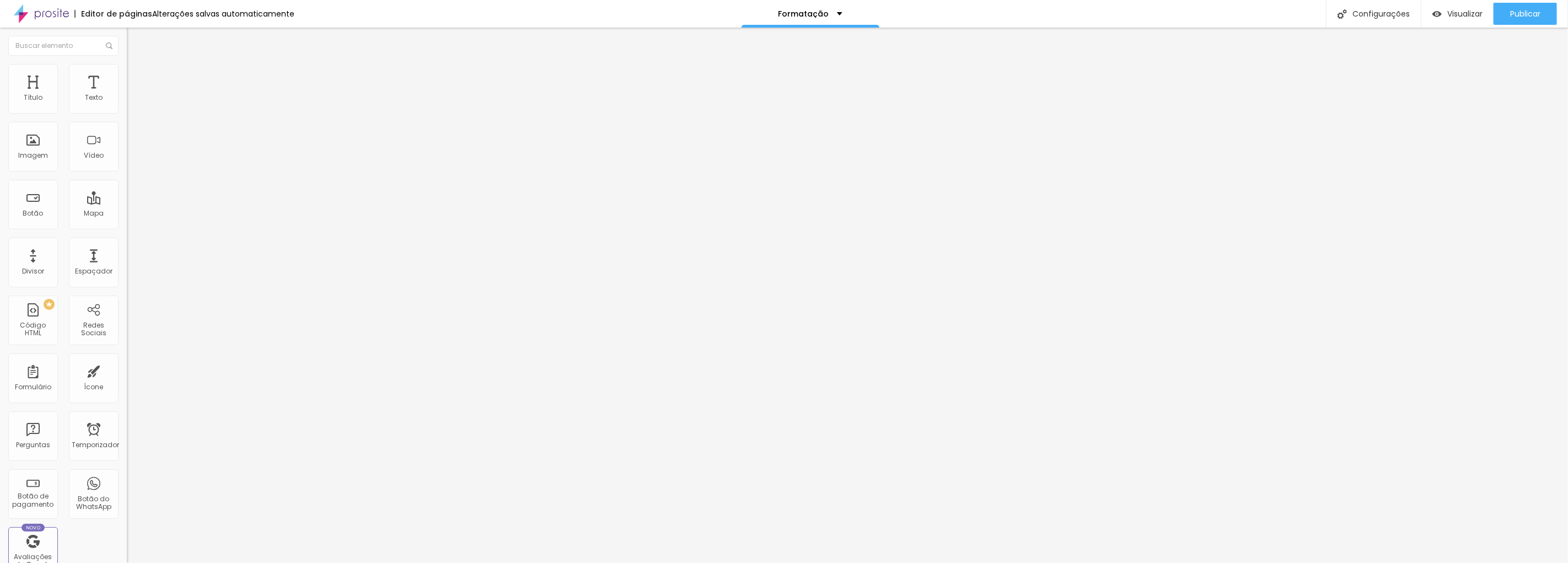
click at [127, 260] on input "range" at bounding box center [163, 264] width 72 height 8
click at [1504, 19] on button "Publicar" at bounding box center [1525, 13] width 63 height 22
click at [1526, 9] on font "Publicar" at bounding box center [1526, 14] width 30 height 11
click at [127, 105] on div "Tipografia Voltar ao padrão" at bounding box center [190, 90] width 127 height 31
click at [127, 105] on button "button" at bounding box center [135, 100] width 15 height 11
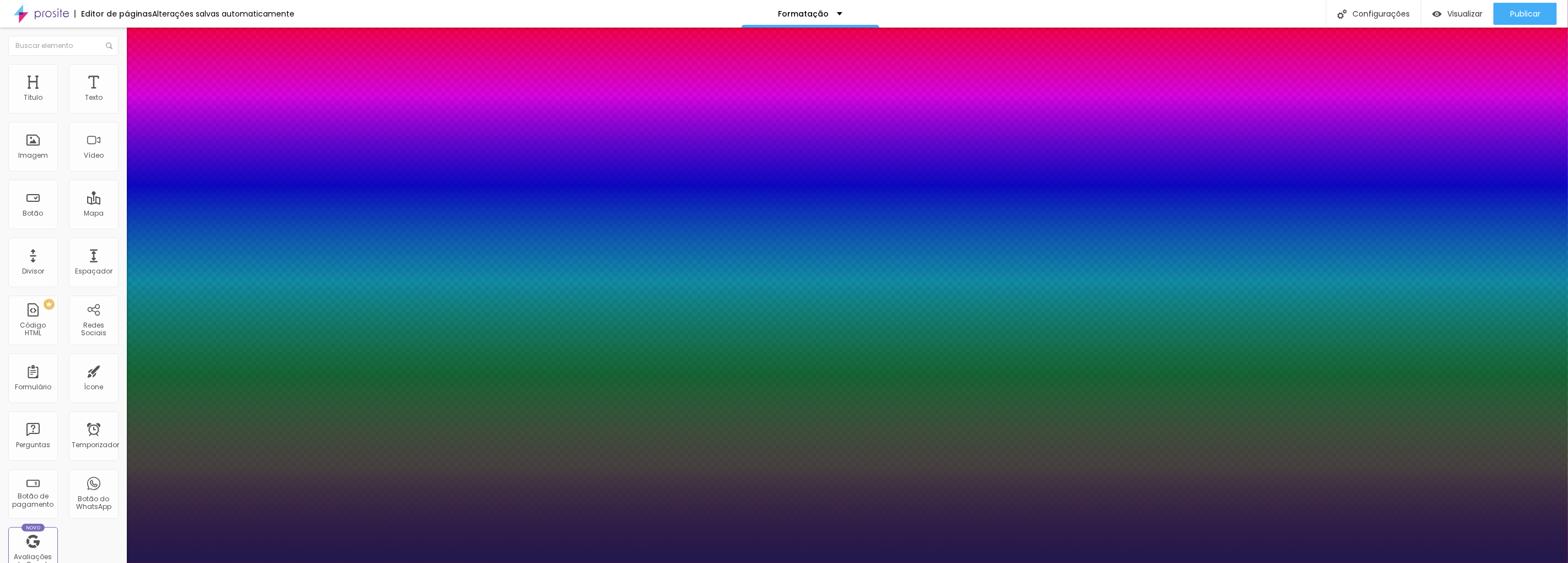
type input "1"
type input "15"
type input "1"
type input "16"
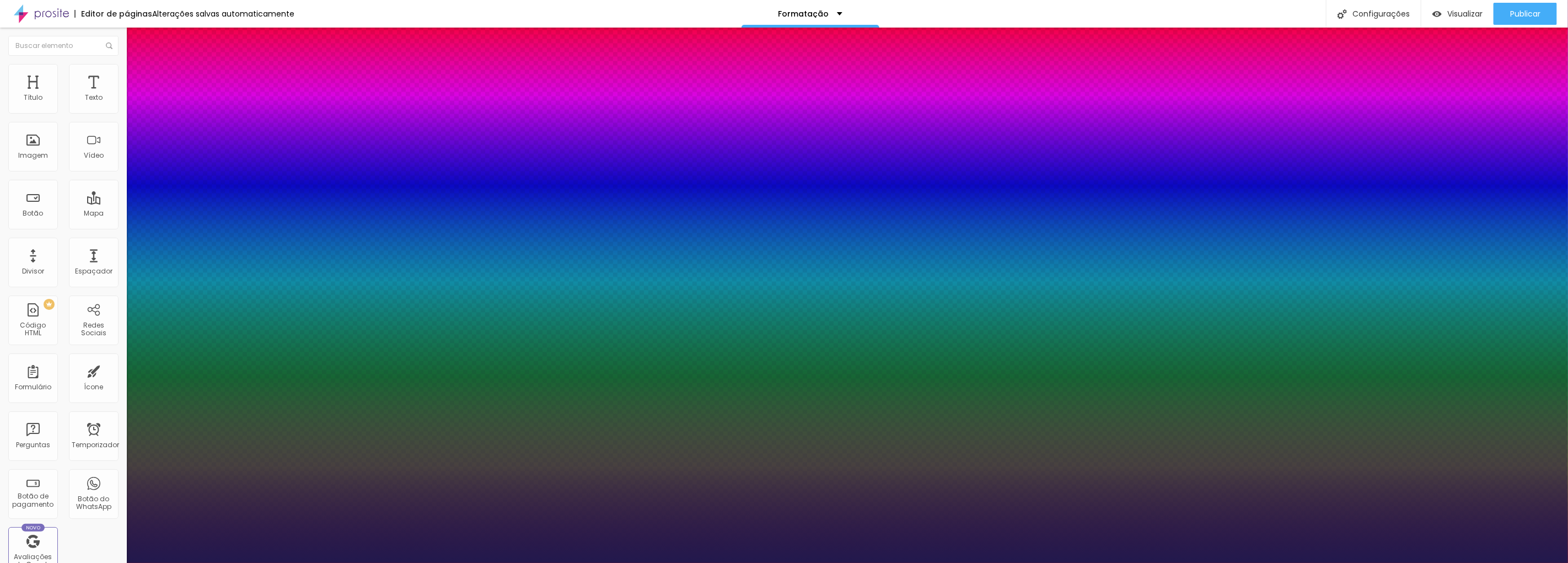
type input "16"
type input "1"
type input "17"
type input "1"
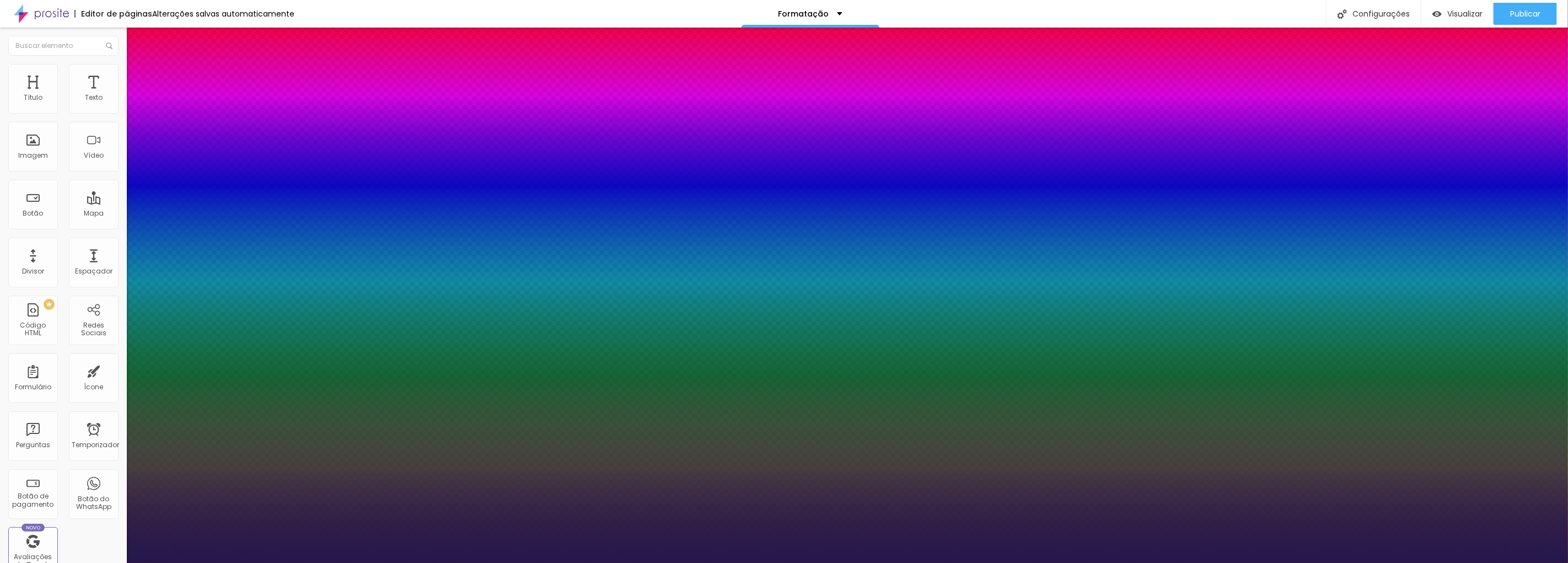
type input "18"
type input "1"
type input "19"
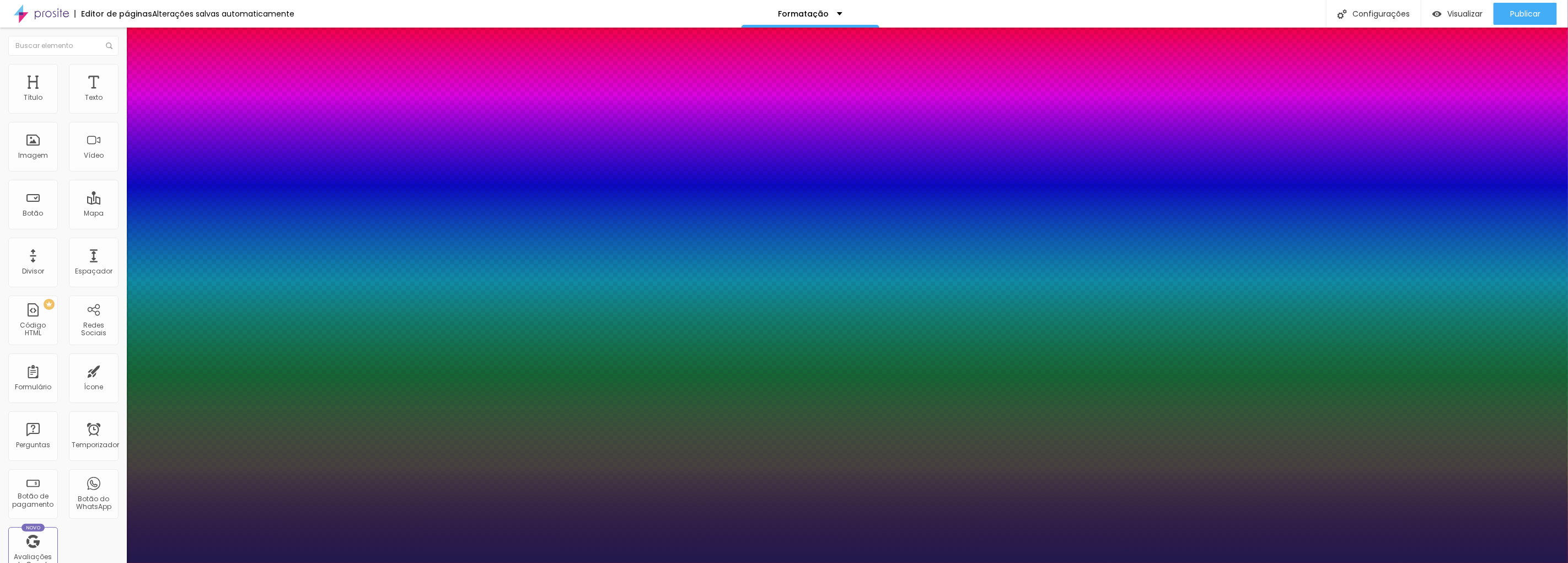
type input "1"
type input "20"
type input "1"
type input "21"
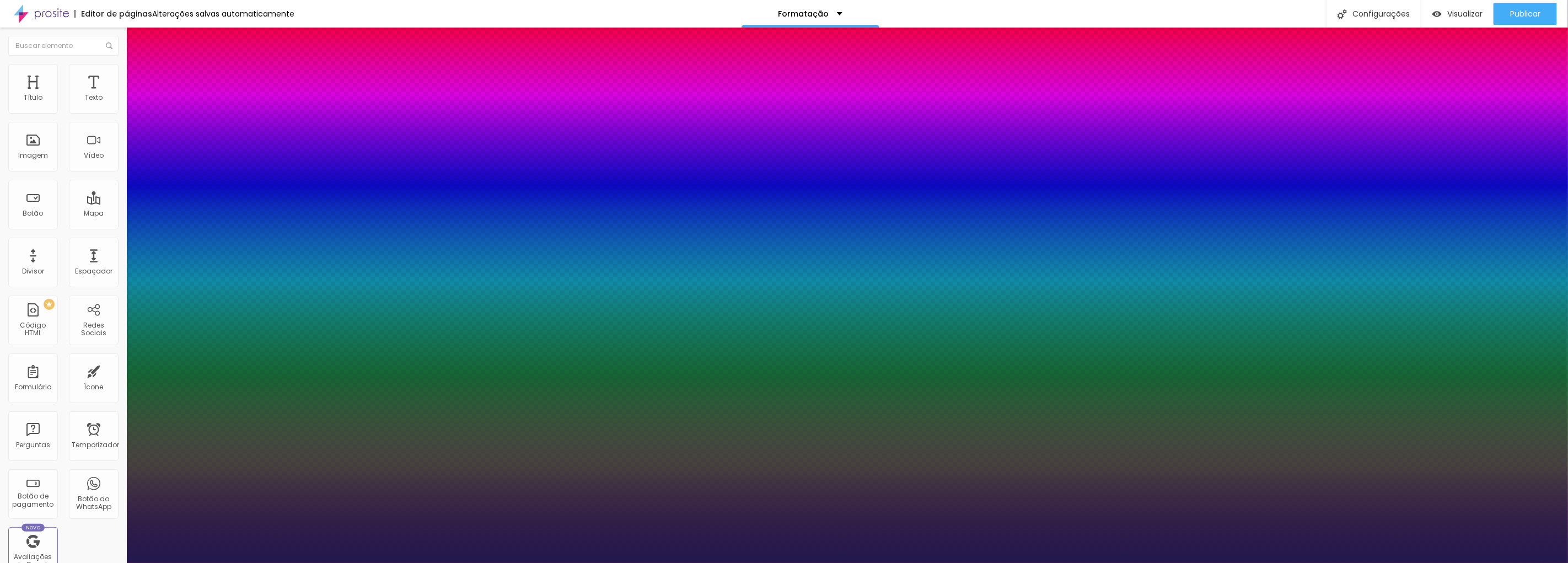
type input "21"
type input "1"
type input "21"
click at [634, 562] on div at bounding box center [784, 563] width 1568 height 0
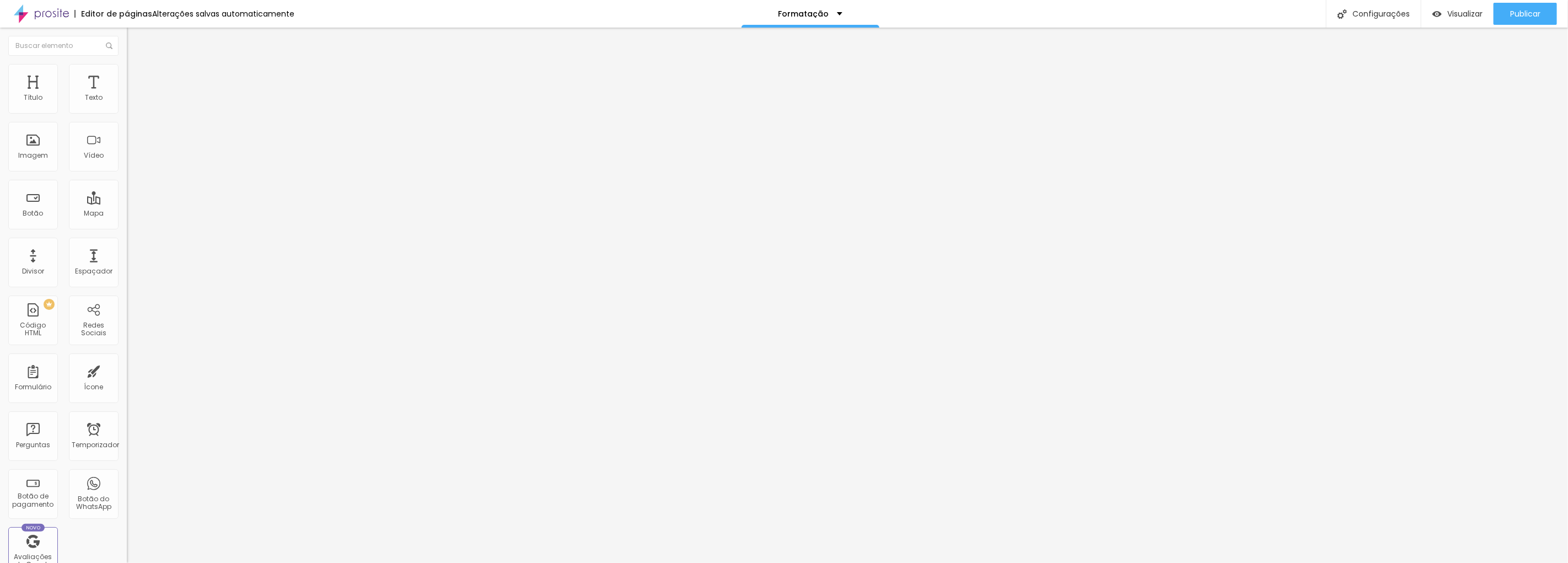
type input "29"
type input "30"
type input "31"
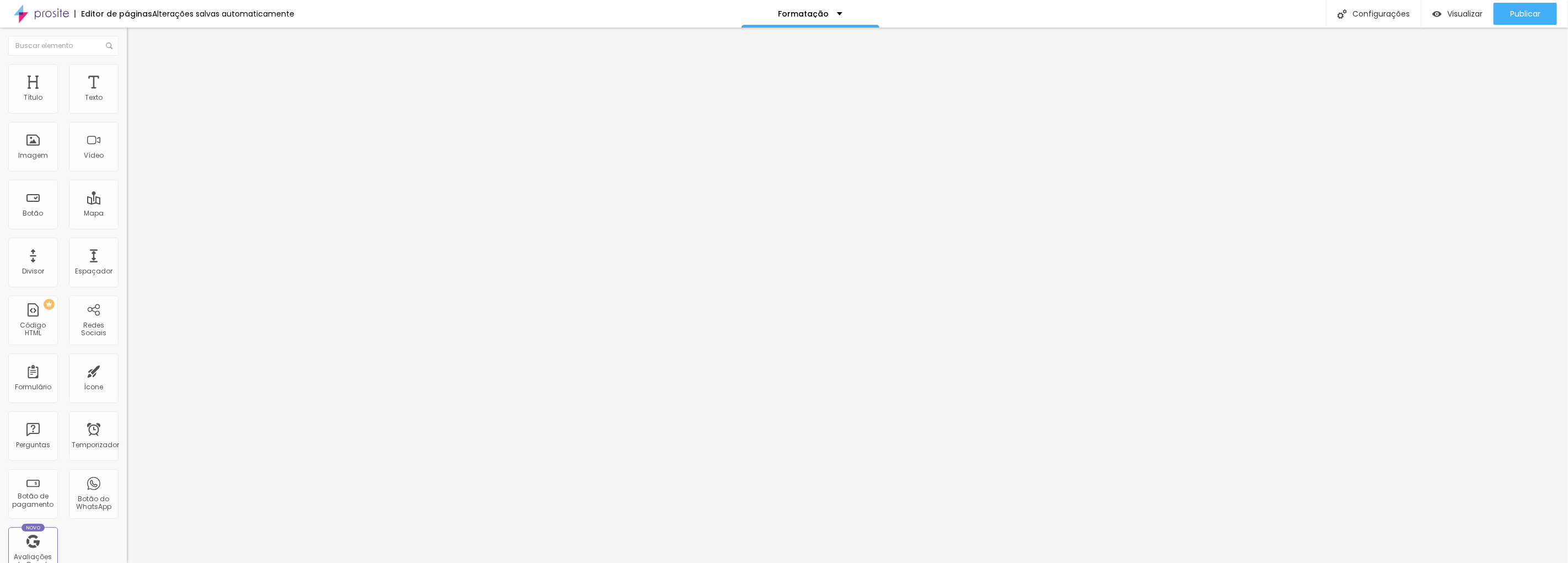
type input "31"
type input "32"
type input "33"
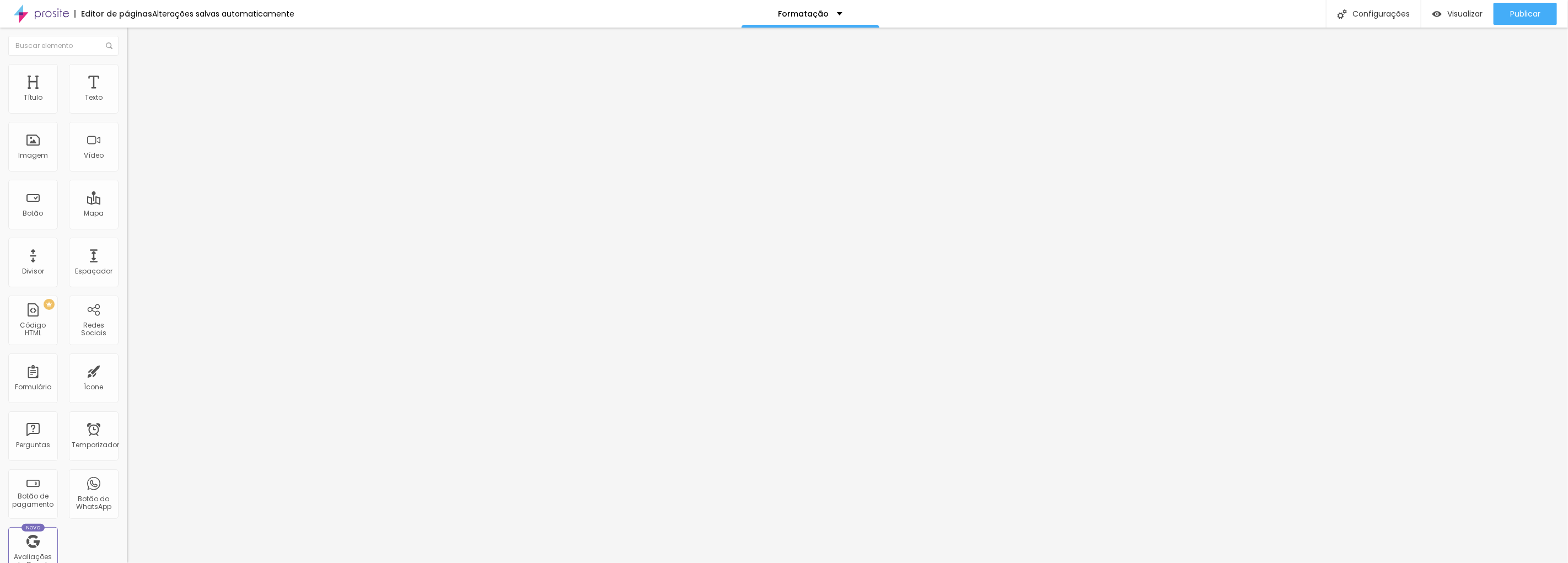
drag, startPoint x: 36, startPoint y: 234, endPoint x: 41, endPoint y: 239, distance: 7.1
type input "34"
click at [127, 260] on input "range" at bounding box center [163, 264] width 72 height 8
type input "34"
click at [127, 41] on button "Editar nulo" at bounding box center [190, 40] width 127 height 25
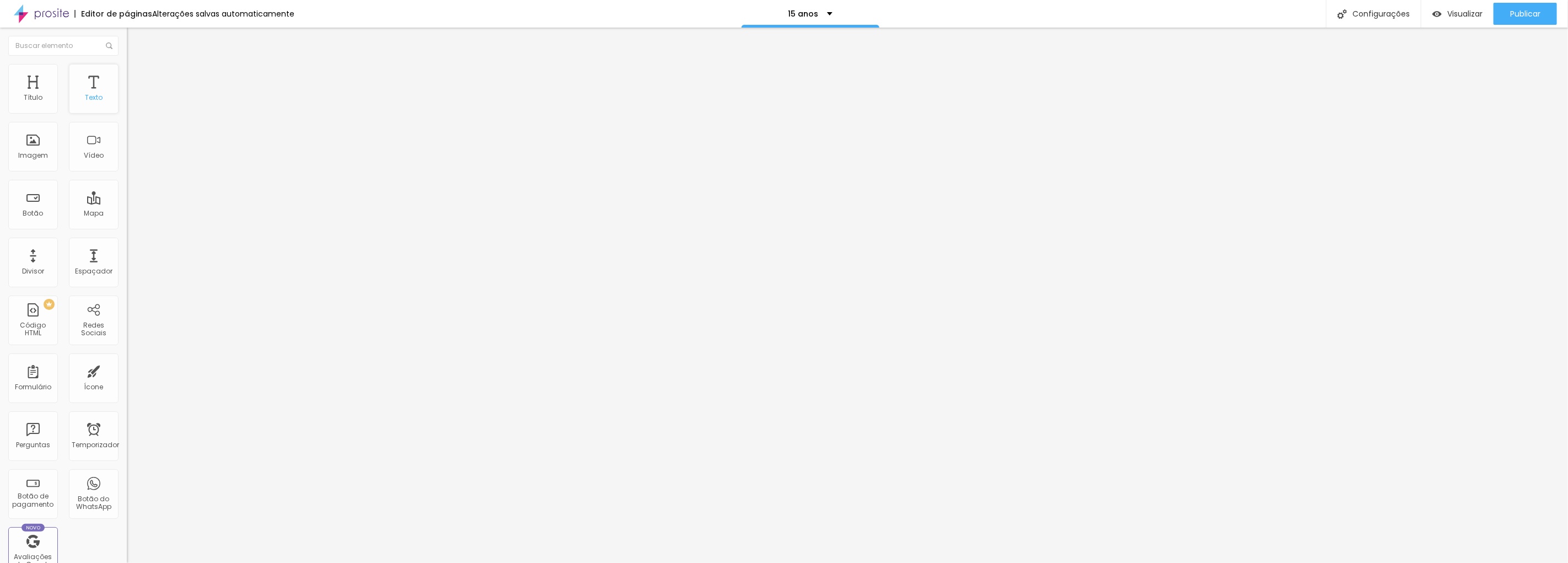
click at [89, 102] on font "Texto" at bounding box center [93, 97] width 18 height 9
click at [131, 103] on icon "button" at bounding box center [134, 99] width 7 height 7
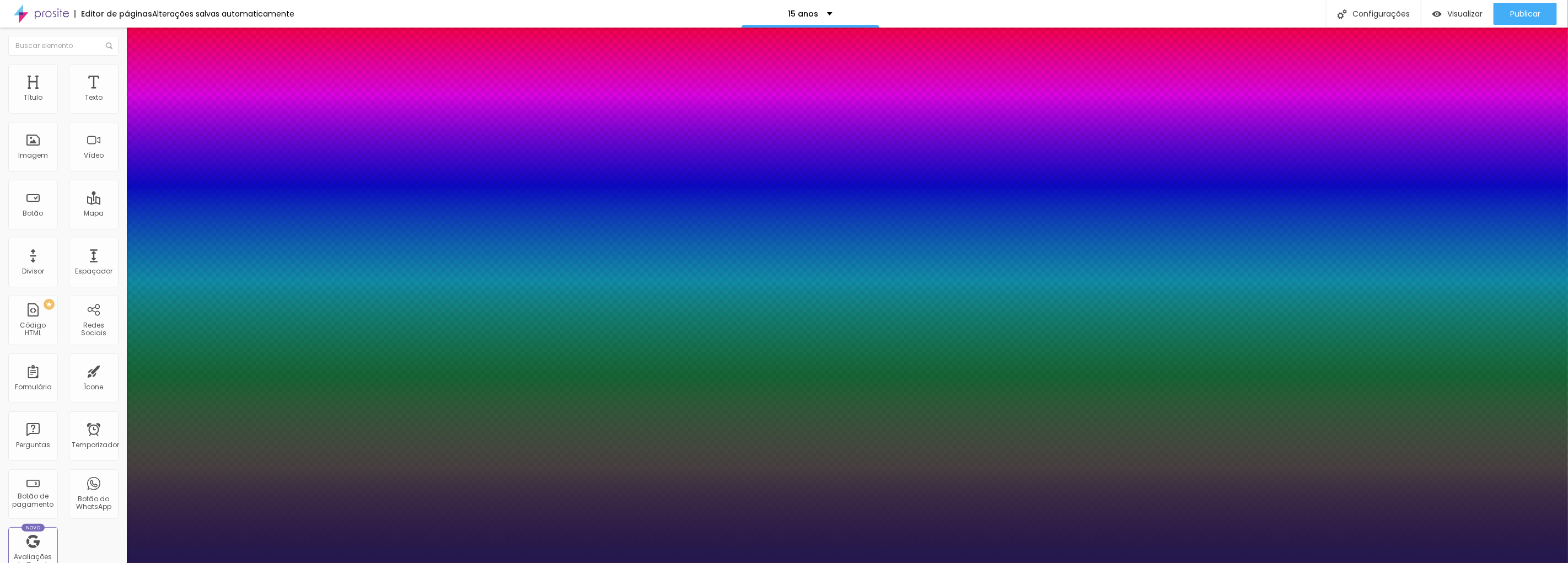
type input "1"
type input "40"
type input "1"
type input "41"
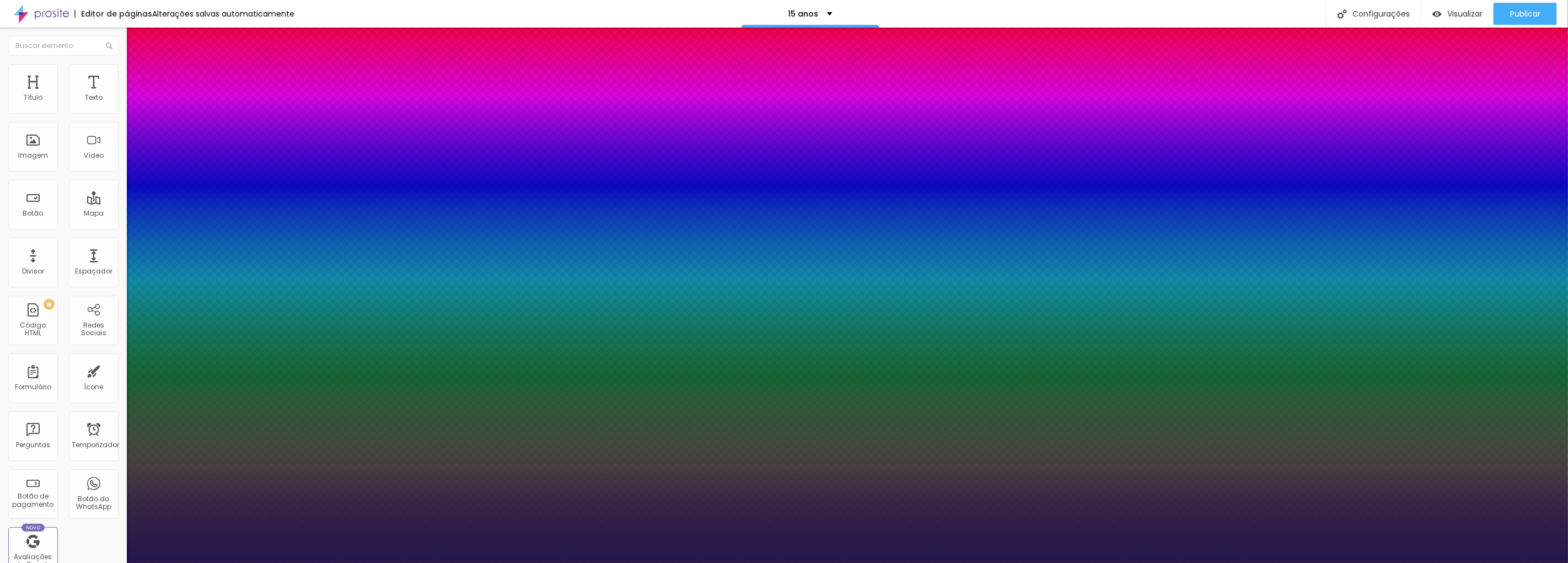
type input "41"
type input "1"
type input "37"
type input "1"
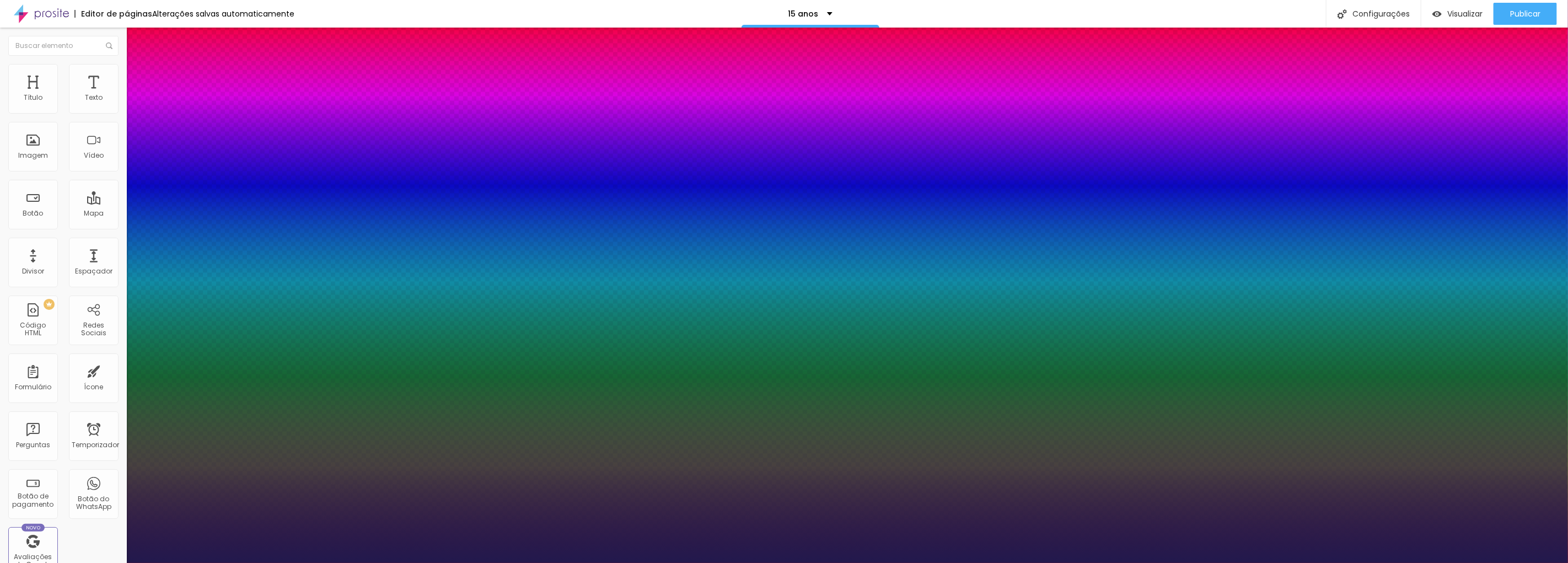
type input "33"
type input "1"
type input "32"
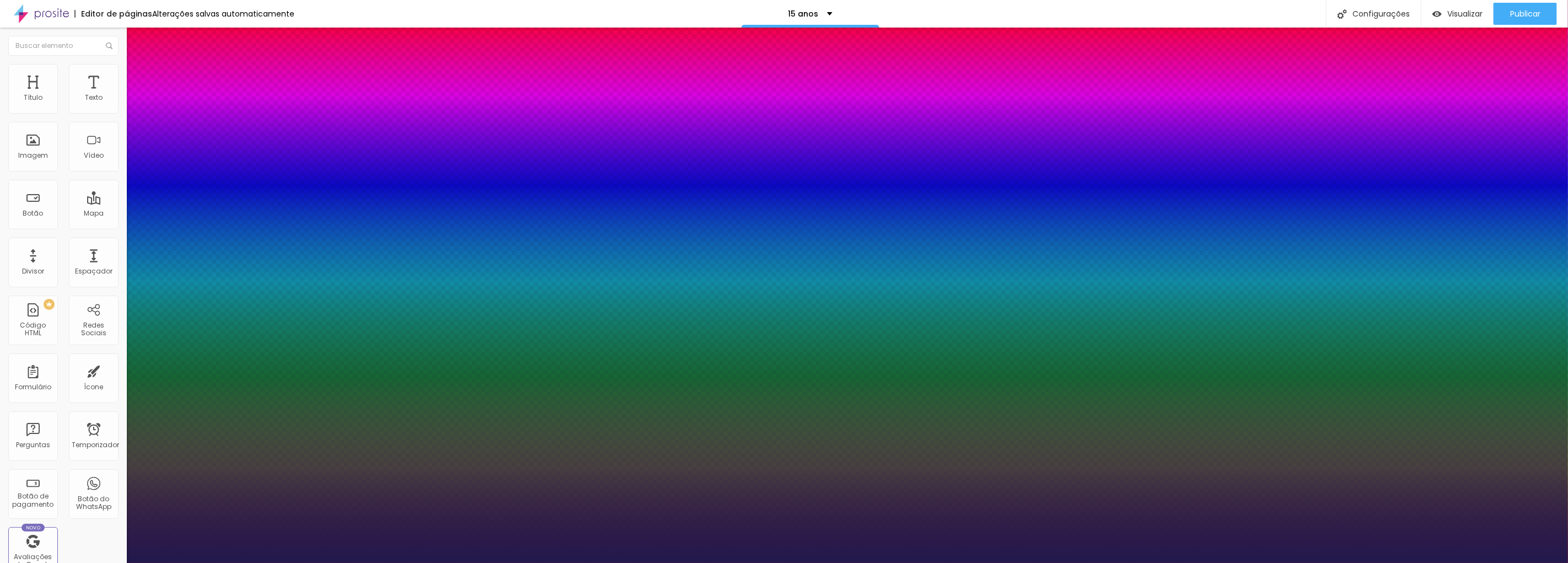
type input "1"
type input "29"
type input "1"
type input "28"
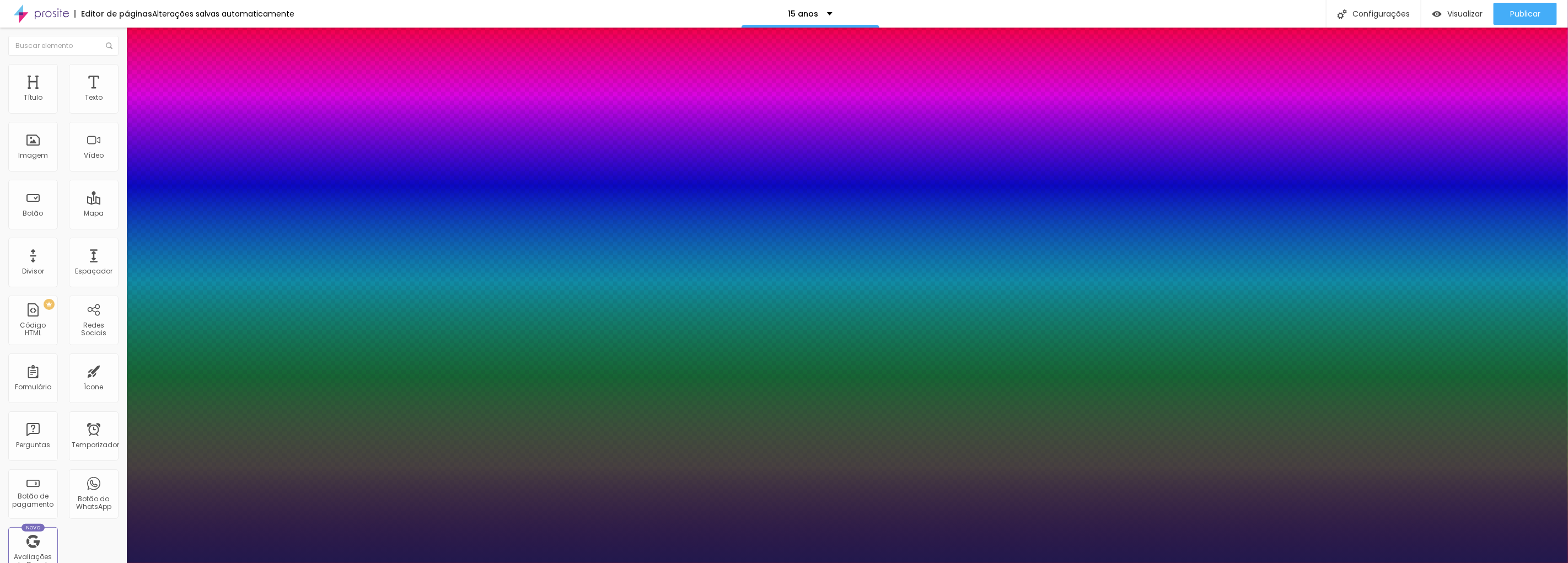
type input "28"
type input "1"
type input "25"
type input "1"
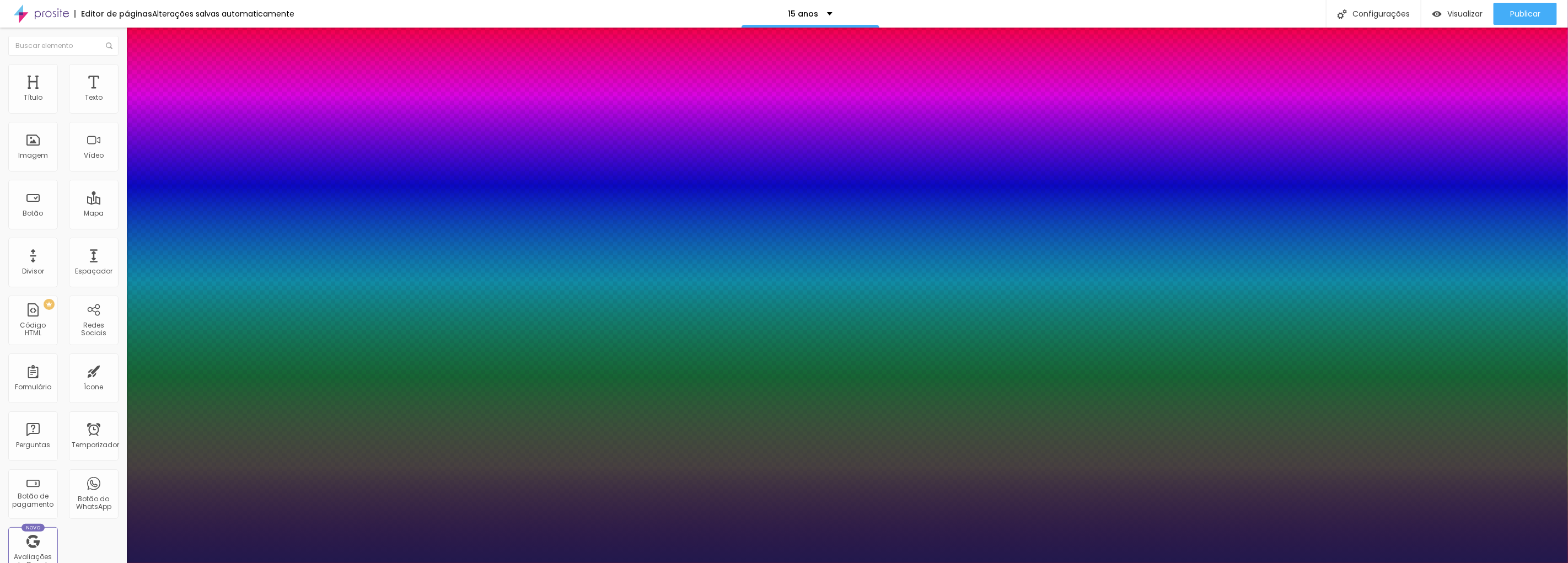
type input "24"
type input "1"
type input "23"
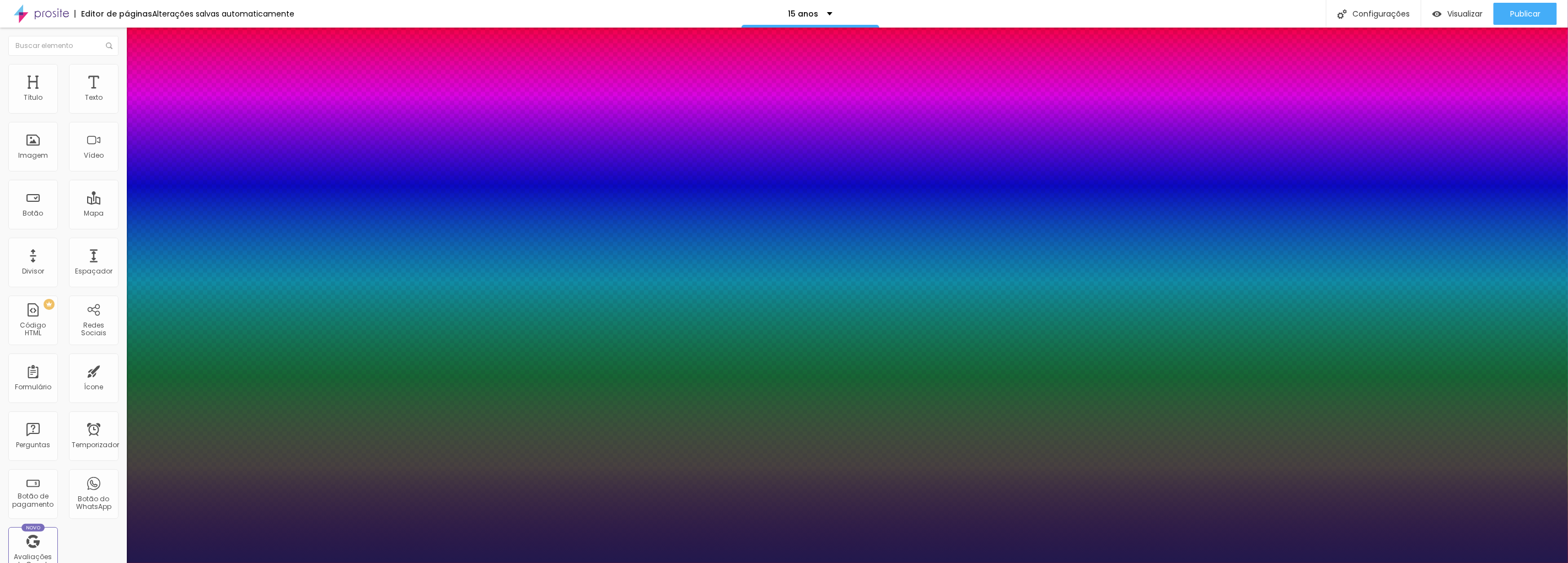
type input "1"
drag, startPoint x: 171, startPoint y: 188, endPoint x: 156, endPoint y: 187, distance: 15.0
type input "23"
type input "1"
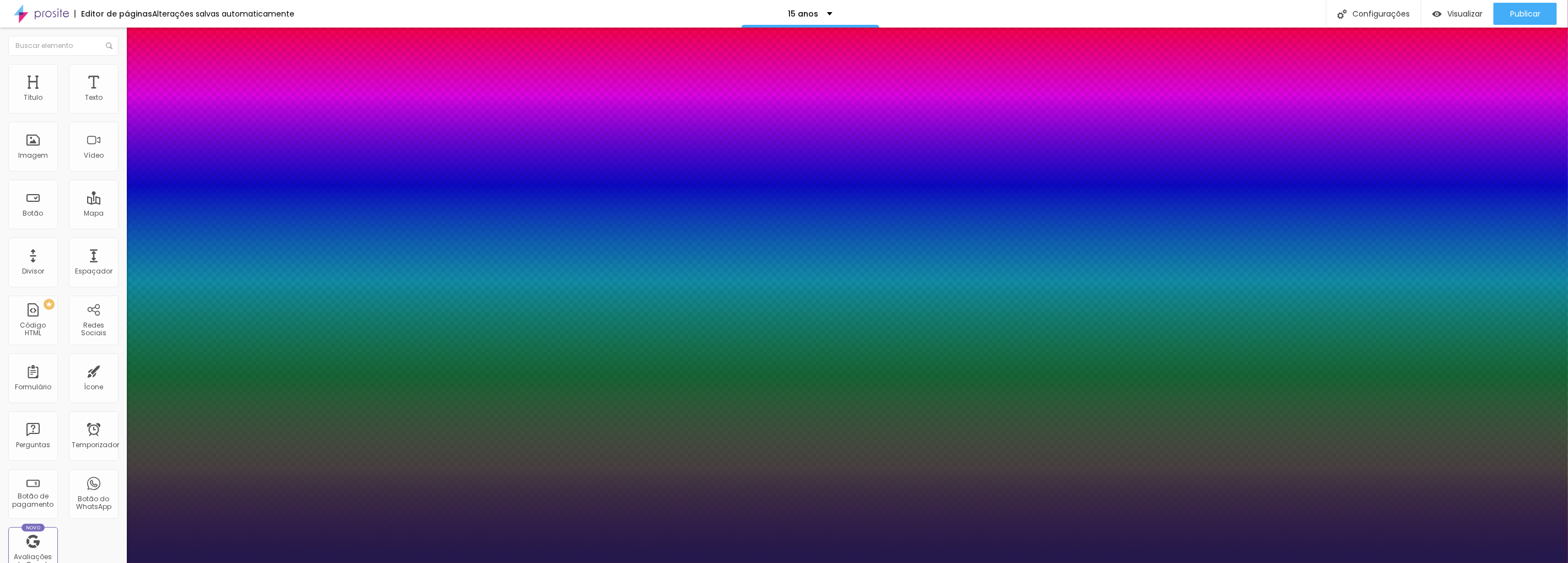
click at [709, 562] on div at bounding box center [784, 563] width 1568 height 0
